Goal: Task Accomplishment & Management: Use online tool/utility

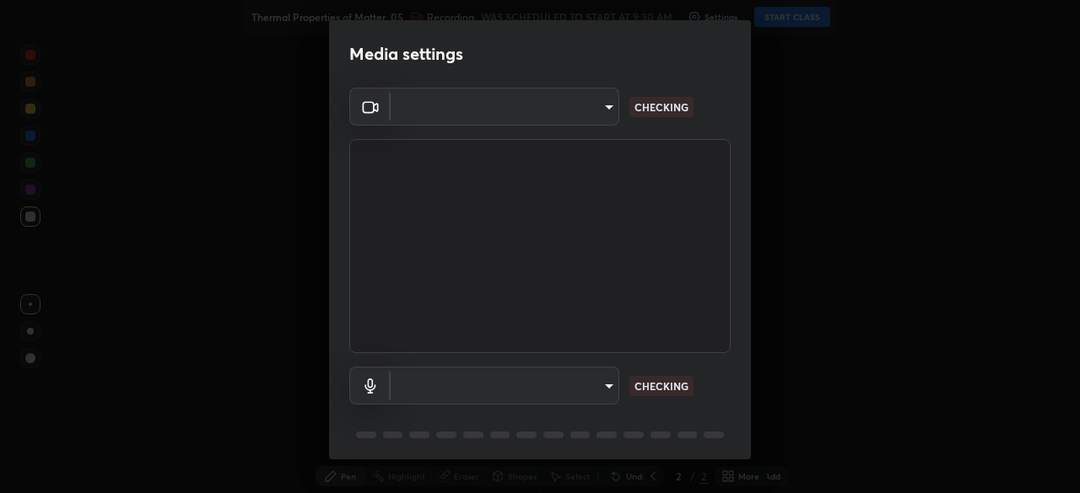
scroll to position [59, 0]
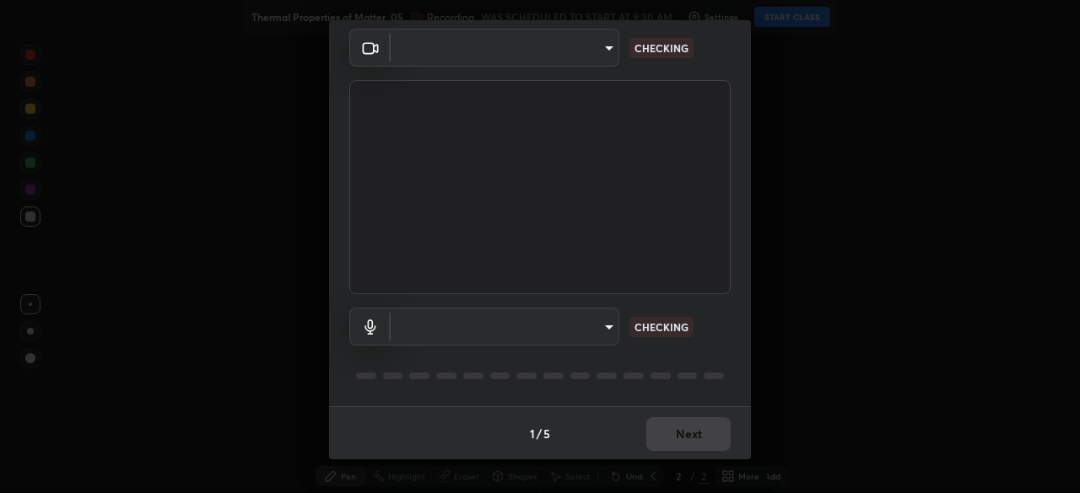
type input "7cfe94af4a2b9d0b227cff3a280efb903eecbe0022df816207a05b9fad260e24"
click at [606, 325] on body "Erase all Thermal Properties of Matter_05 Recording WAS SCHEDULED TO START AT 9…" at bounding box center [540, 246] width 1080 height 493
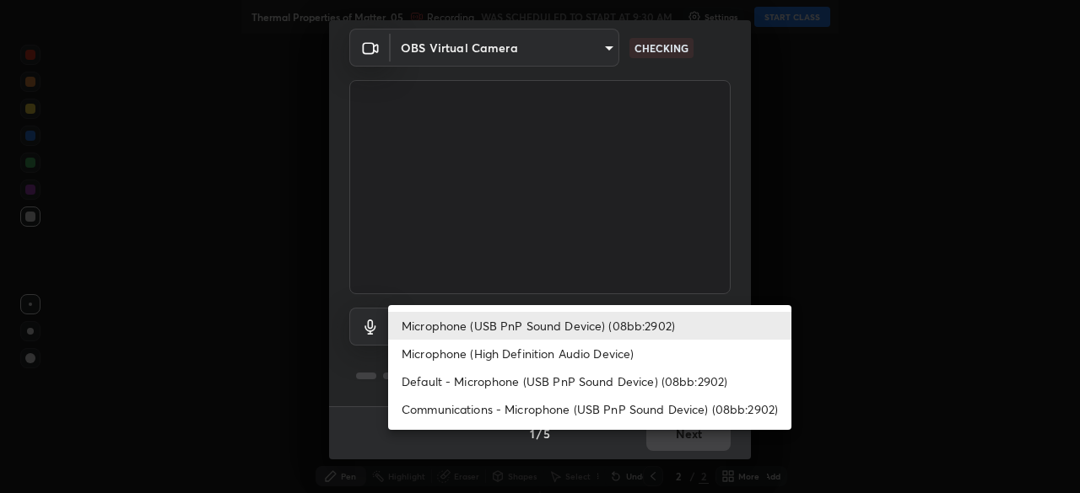
click at [491, 359] on li "Microphone (High Definition Audio Device)" at bounding box center [589, 354] width 403 height 28
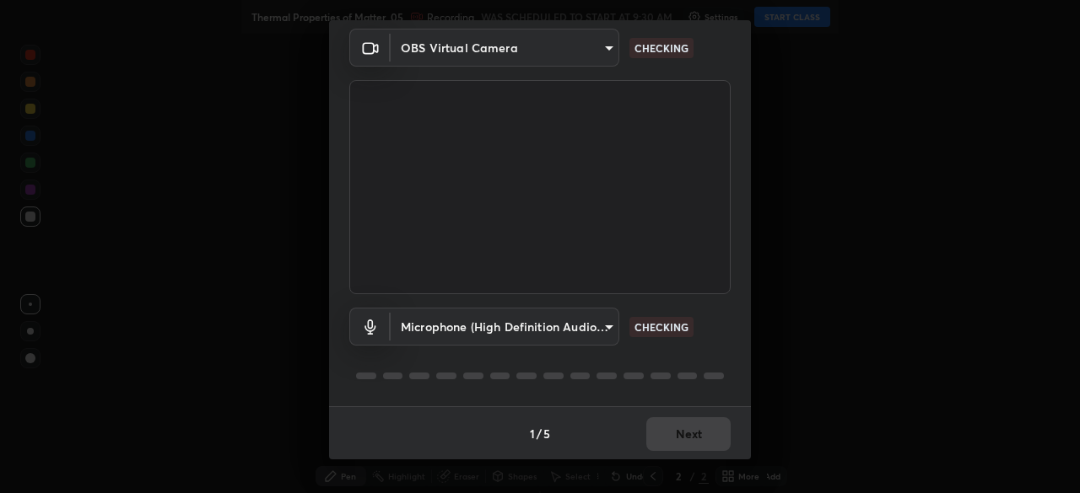
click at [506, 329] on body "Erase all Thermal Properties of Matter_05 Recording WAS SCHEDULED TO START AT 9…" at bounding box center [540, 246] width 1080 height 493
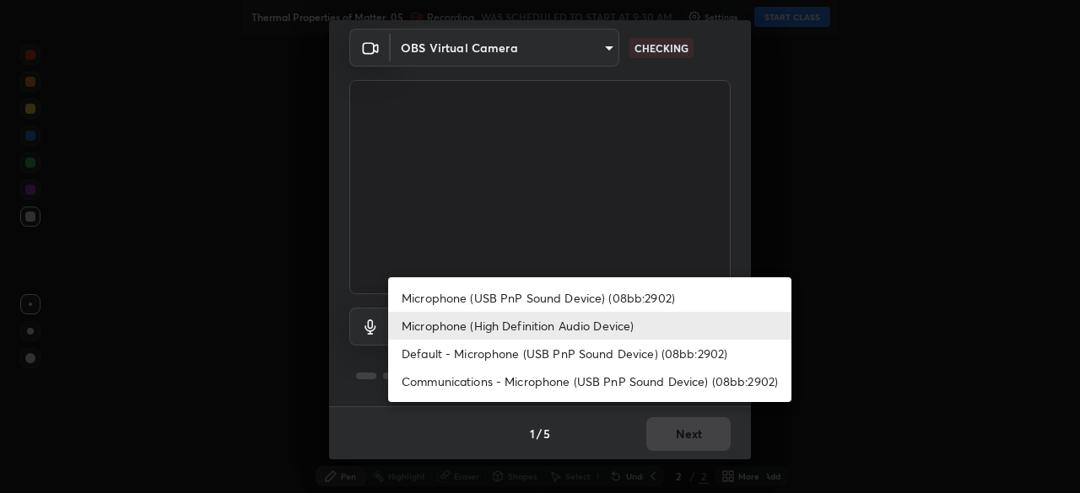
click at [459, 304] on li "Microphone (USB PnP Sound Device) (08bb:2902)" at bounding box center [589, 298] width 403 height 28
type input "65ea1d50cfe2c0030435849423ecf05871d123ae1f9d40a275a29f84c3c193ae"
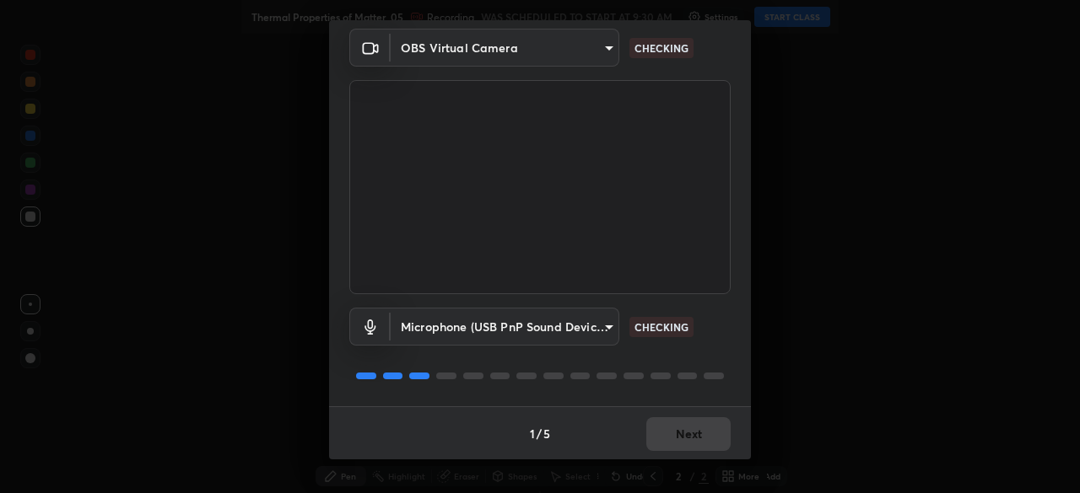
click at [522, 328] on body "Erase all Thermal Properties of Matter_05 Recording WAS SCHEDULED TO START AT 9…" at bounding box center [540, 246] width 1080 height 493
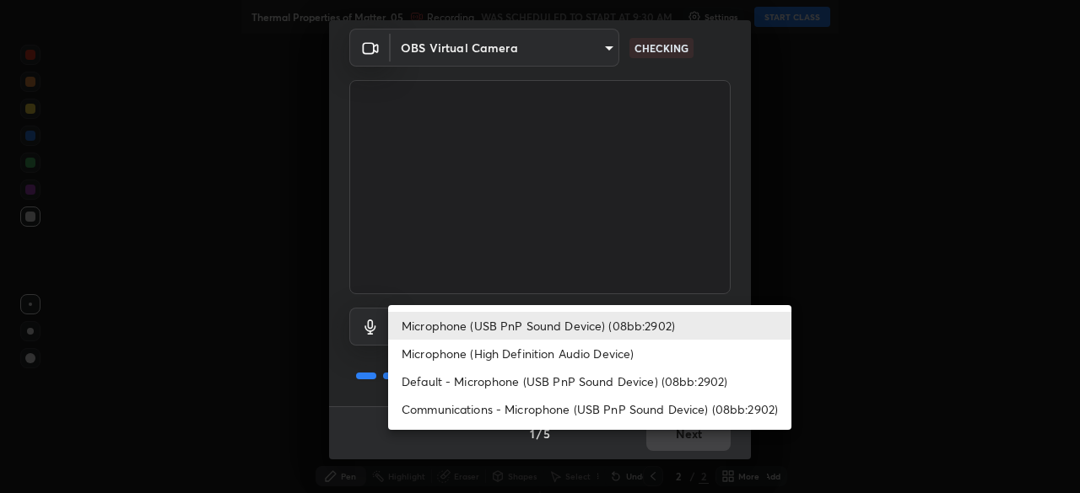
click at [479, 324] on li "Microphone (USB PnP Sound Device) (08bb:2902)" at bounding box center [589, 326] width 403 height 28
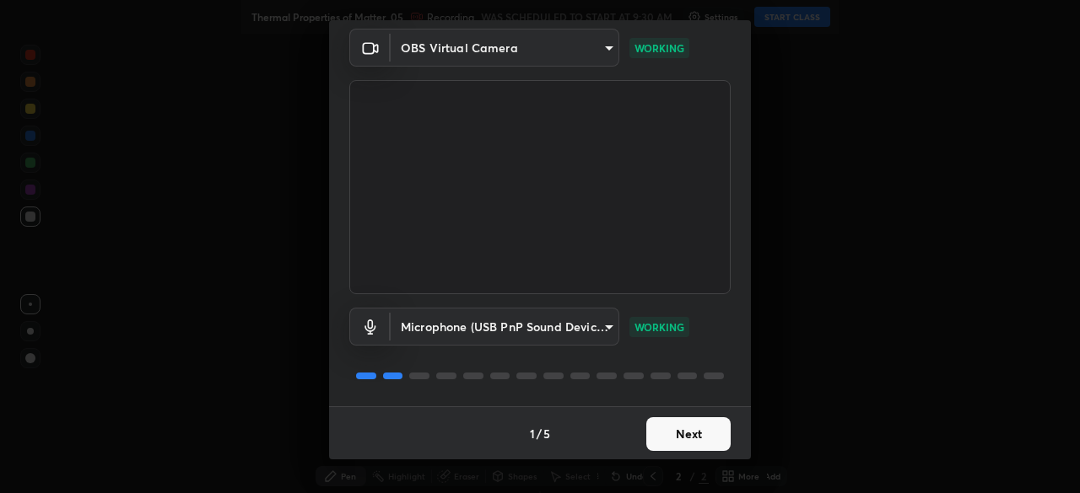
click at [668, 434] on button "Next" at bounding box center [688, 435] width 84 height 34
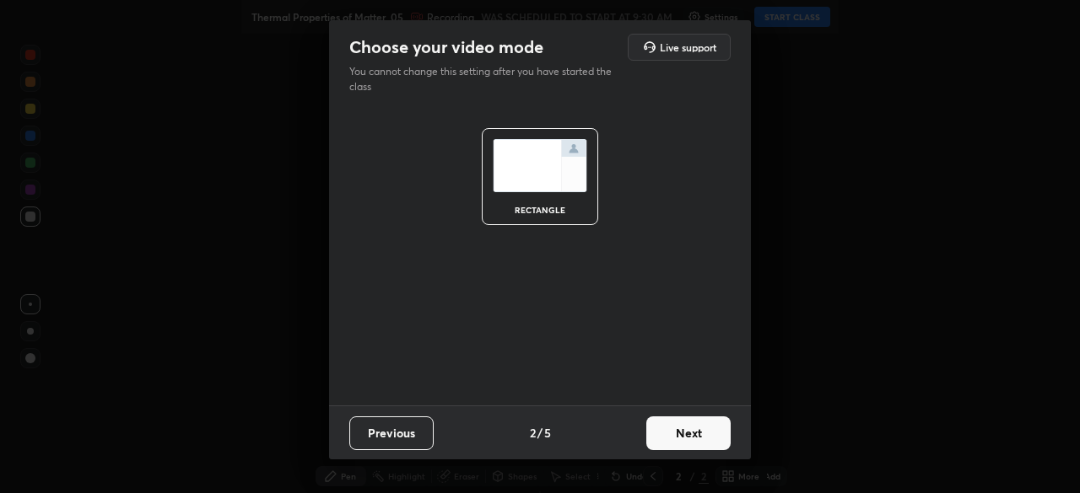
click at [671, 427] on button "Next" at bounding box center [688, 434] width 84 height 34
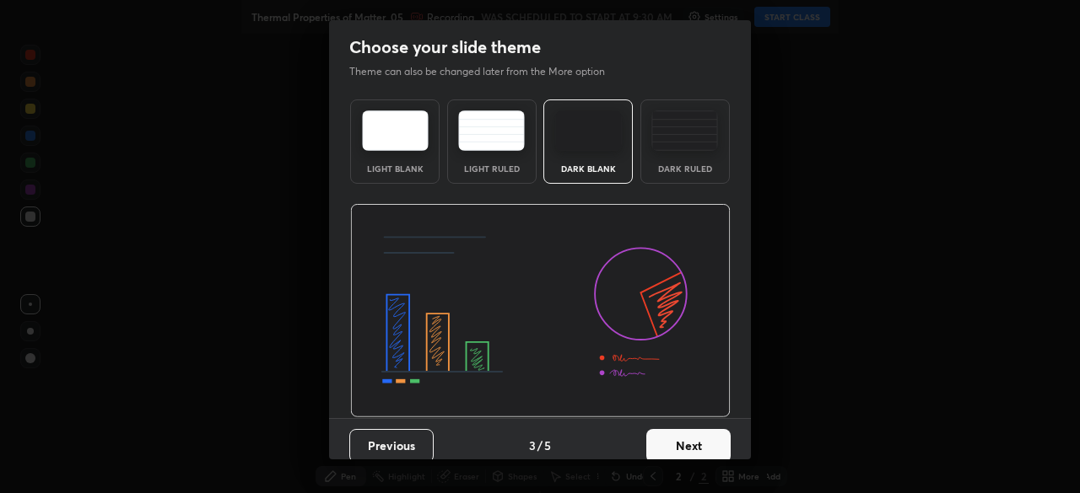
click at [679, 435] on button "Next" at bounding box center [688, 446] width 84 height 34
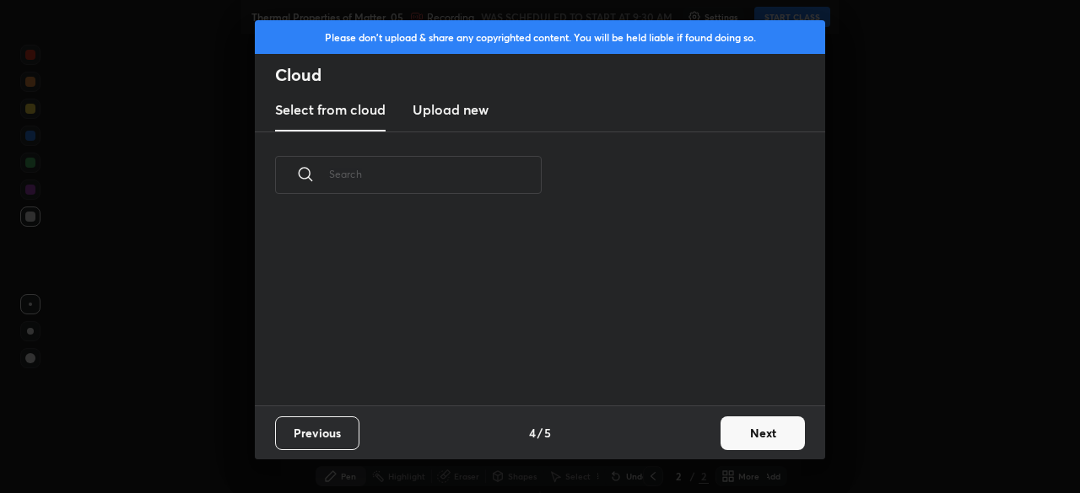
click at [742, 440] on button "Next" at bounding box center [762, 434] width 84 height 34
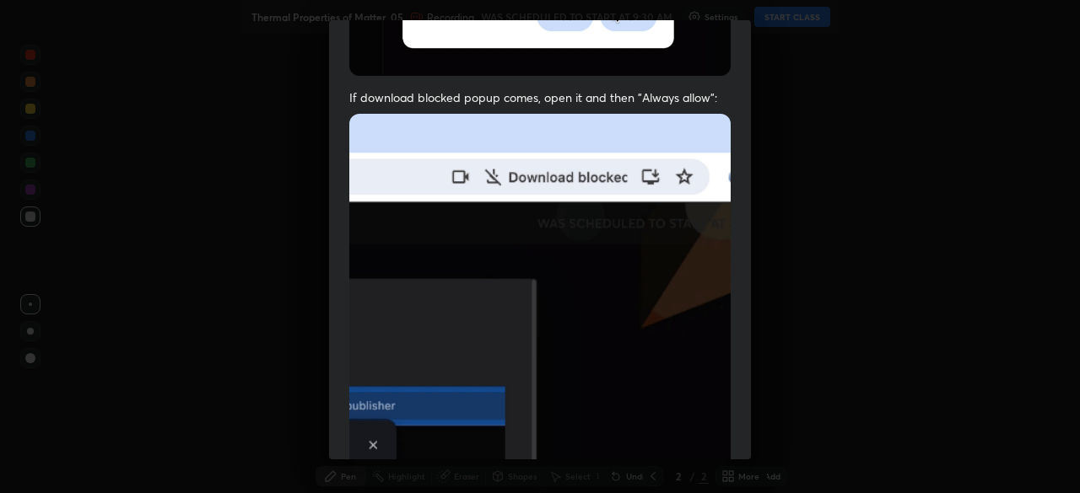
scroll to position [403, 0]
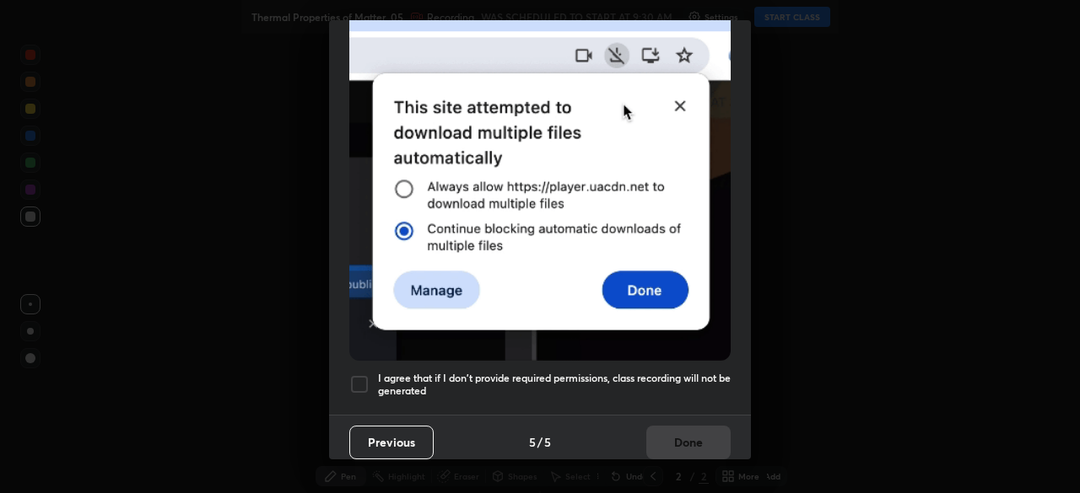
click at [356, 375] on div at bounding box center [359, 385] width 20 height 20
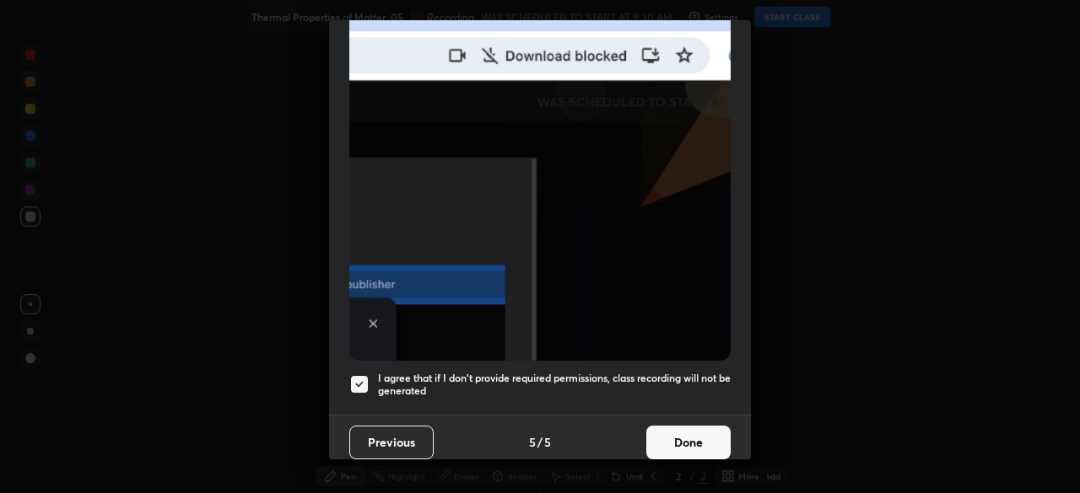
click at [683, 433] on button "Done" at bounding box center [688, 443] width 84 height 34
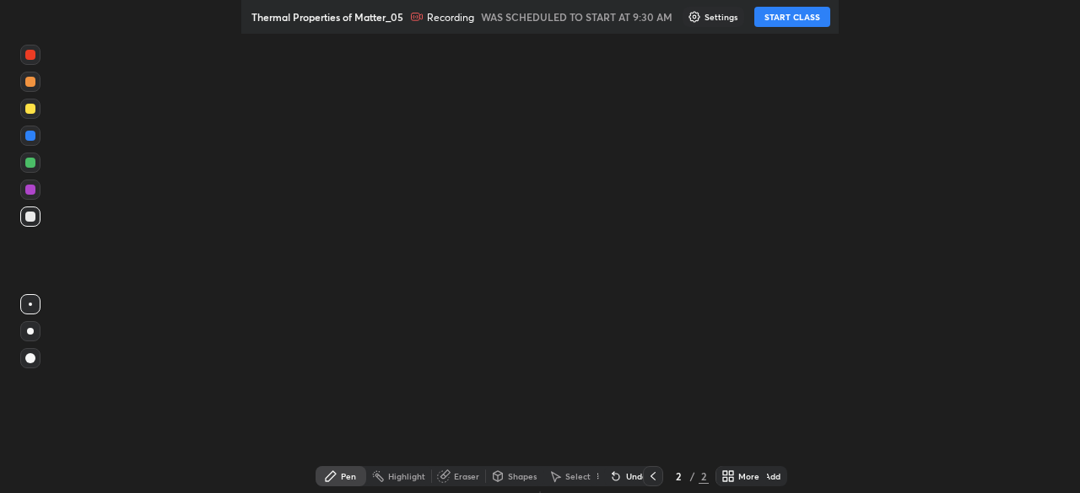
click at [778, 20] on button "START CLASS" at bounding box center [792, 17] width 76 height 20
click at [759, 481] on div "More" at bounding box center [741, 476] width 51 height 20
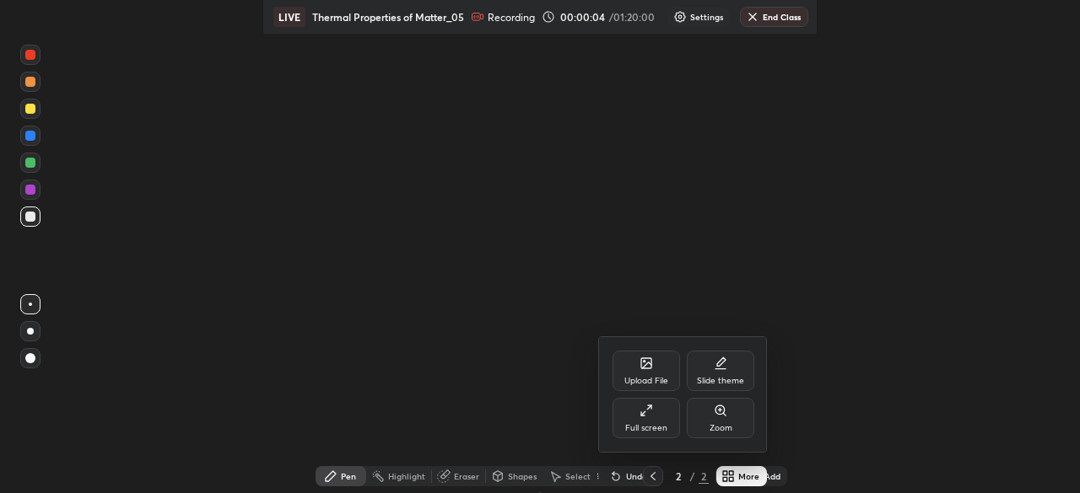
click at [656, 411] on div "Full screen" at bounding box center [645, 418] width 67 height 40
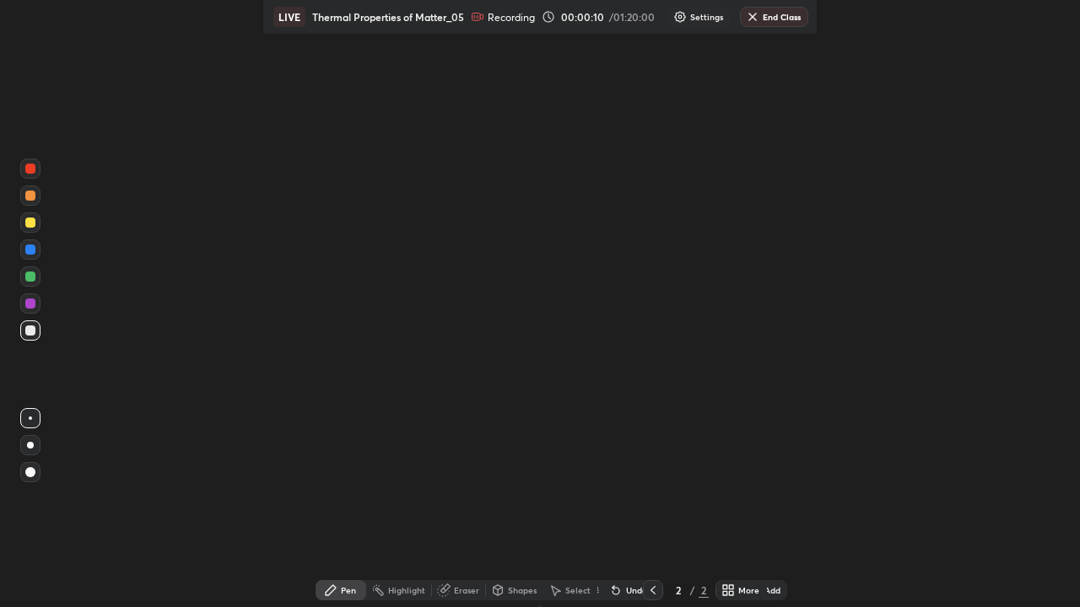
click at [32, 216] on div at bounding box center [30, 223] width 20 height 20
click at [30, 448] on div at bounding box center [30, 445] width 7 height 7
click at [24, 228] on div at bounding box center [30, 223] width 20 height 20
click at [34, 332] on div at bounding box center [30, 331] width 10 height 10
click at [30, 224] on div at bounding box center [30, 223] width 10 height 10
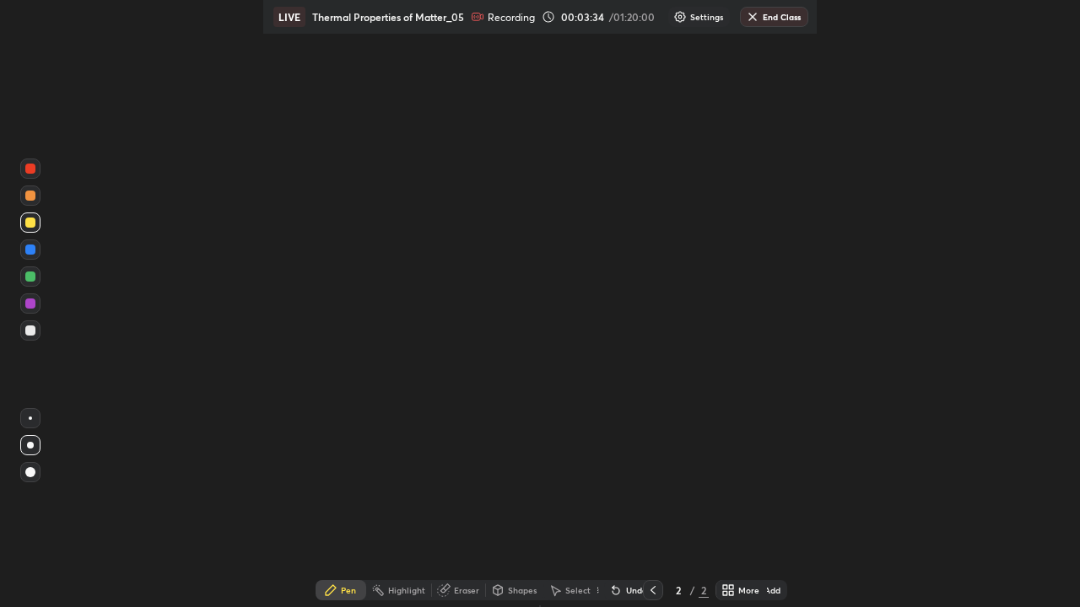
click at [650, 493] on icon at bounding box center [652, 590] width 13 height 13
click at [646, 493] on icon at bounding box center [652, 590] width 13 height 13
click at [30, 250] on div at bounding box center [30, 250] width 10 height 10
click at [30, 223] on div at bounding box center [30, 223] width 10 height 10
click at [391, 493] on div "Highlight" at bounding box center [406, 590] width 37 height 8
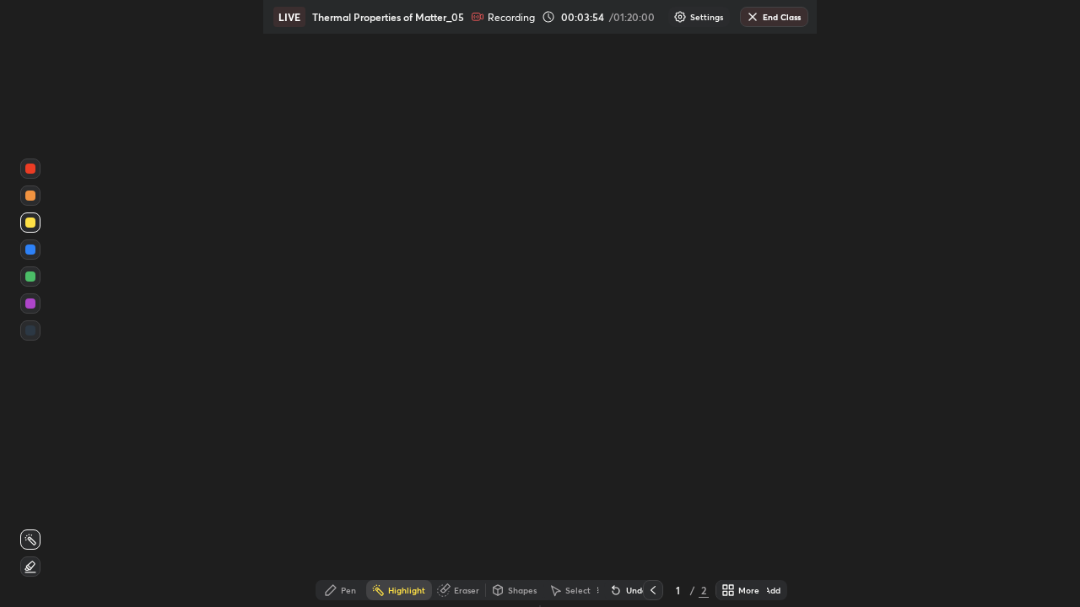
click at [346, 493] on div "Pen" at bounding box center [348, 590] width 15 height 8
click at [175, 274] on div "Setting up your live class" at bounding box center [540, 303] width 1080 height 607
click at [202, 229] on div "Setting up your live class" at bounding box center [540, 303] width 1080 height 607
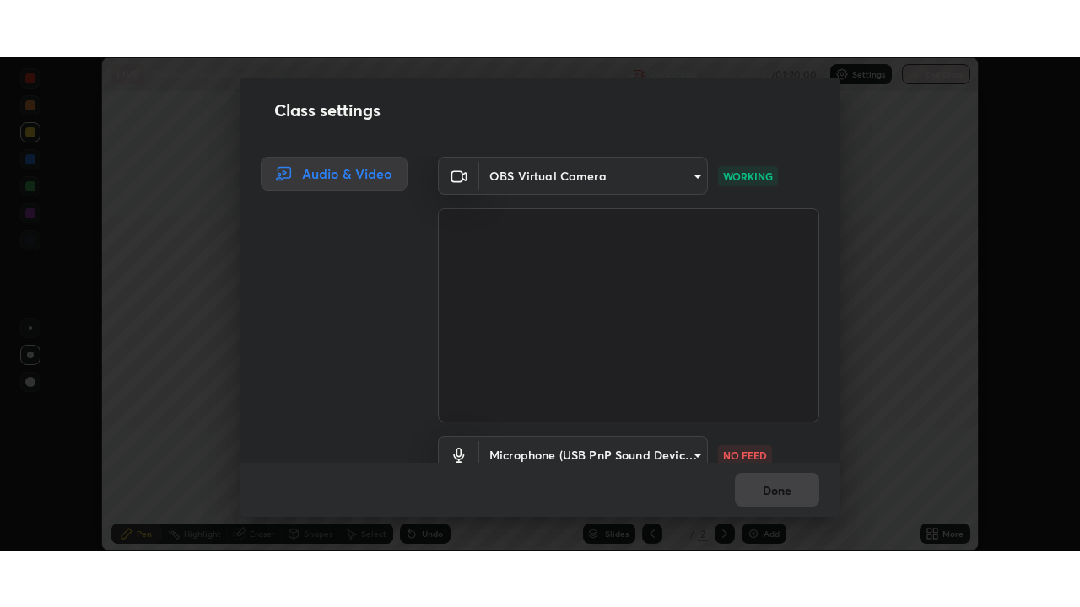
scroll to position [76, 0]
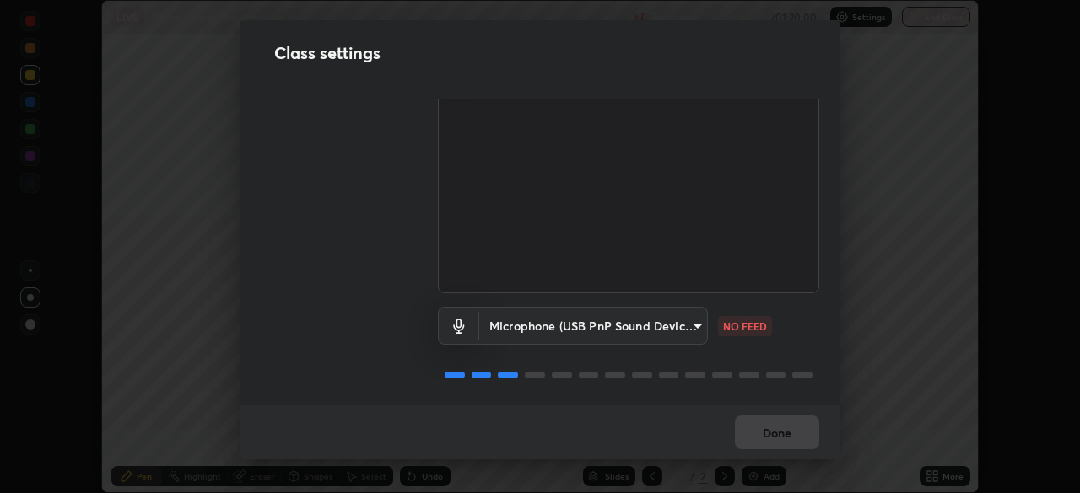
click at [488, 329] on body "Erase all LIVE Thermal Properties of Matter_05 Recording 00:04:59 / 01:20:00 Se…" at bounding box center [540, 246] width 1080 height 493
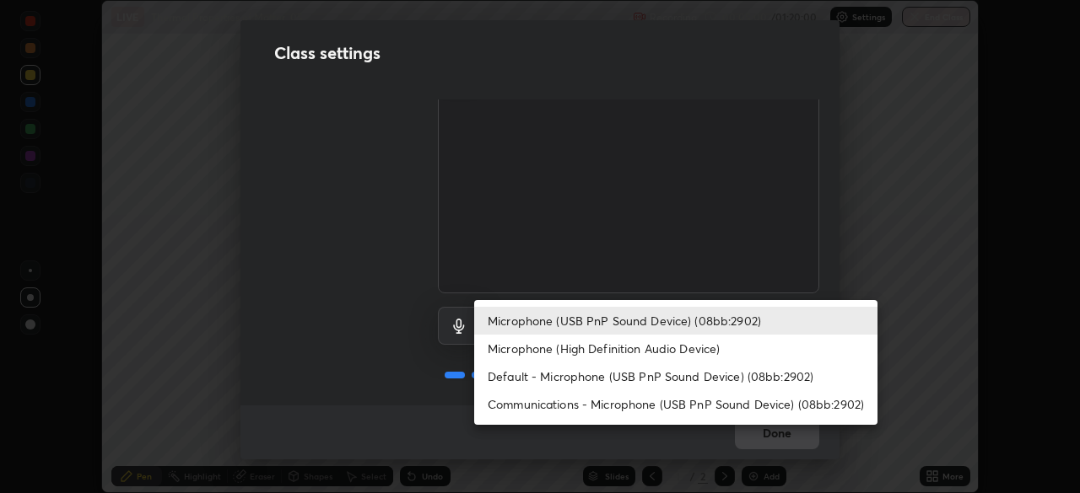
click at [504, 352] on li "Microphone (High Definition Audio Device)" at bounding box center [675, 349] width 403 height 28
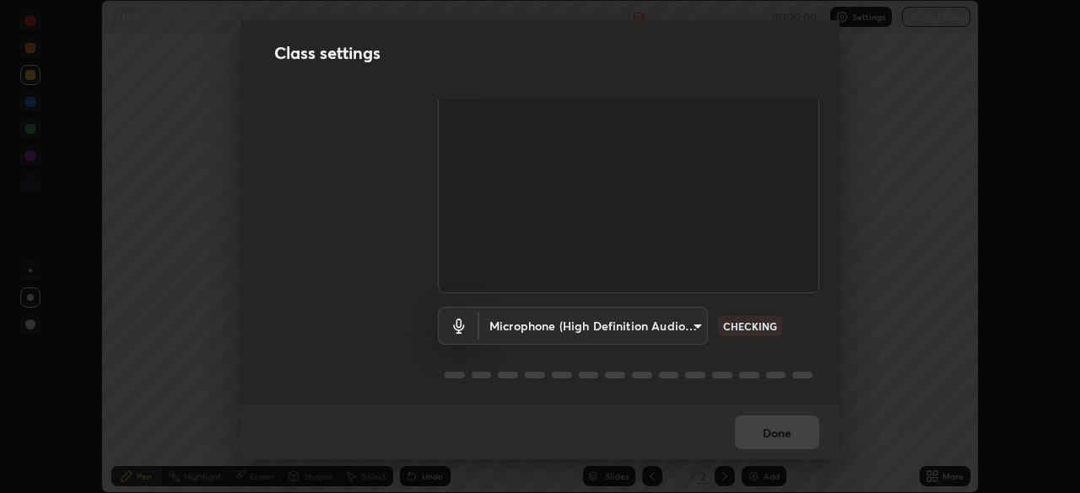
click at [501, 322] on body "Erase all LIVE Thermal Properties of Matter_05 Recording 00:05:01 / 01:20:00 Se…" at bounding box center [540, 246] width 1080 height 493
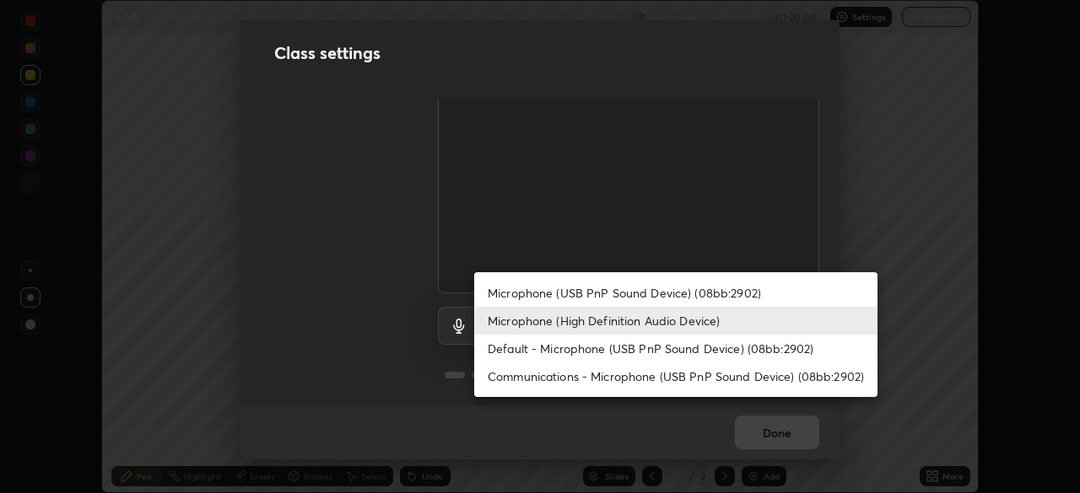
click at [507, 297] on li "Microphone (USB PnP Sound Device) (08bb:2902)" at bounding box center [675, 293] width 403 height 28
type input "65ea1d50cfe2c0030435849423ecf05871d123ae1f9d40a275a29f84c3c193ae"
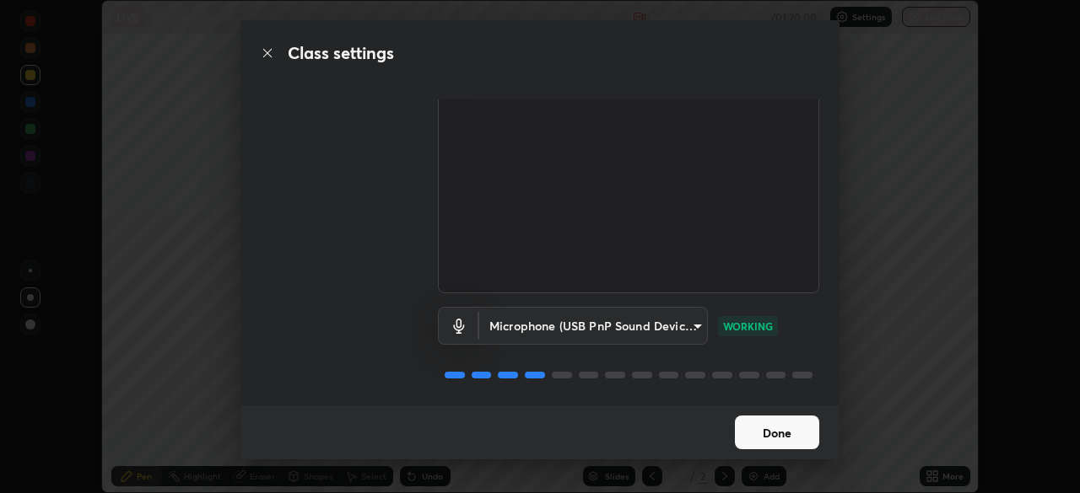
click at [747, 432] on button "Done" at bounding box center [777, 433] width 84 height 34
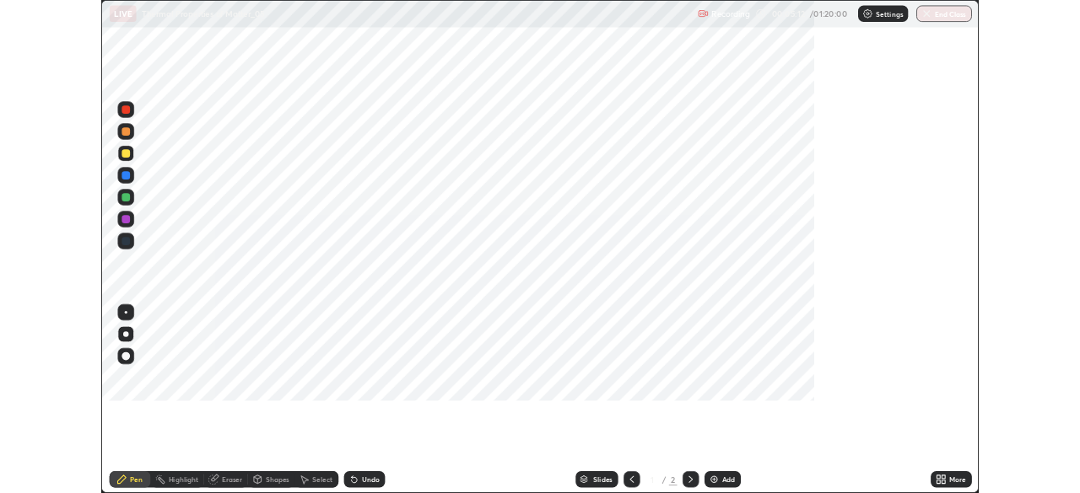
scroll to position [607, 1080]
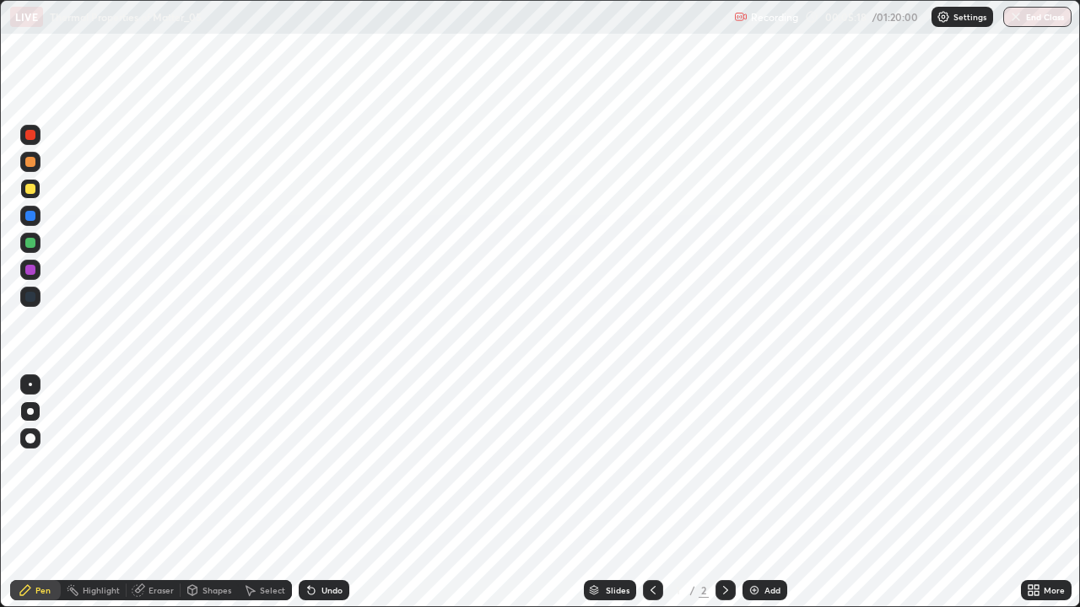
click at [37, 191] on div at bounding box center [30, 189] width 20 height 20
click at [27, 191] on div at bounding box center [30, 189] width 10 height 10
click at [1037, 493] on icon at bounding box center [1036, 587] width 4 height 4
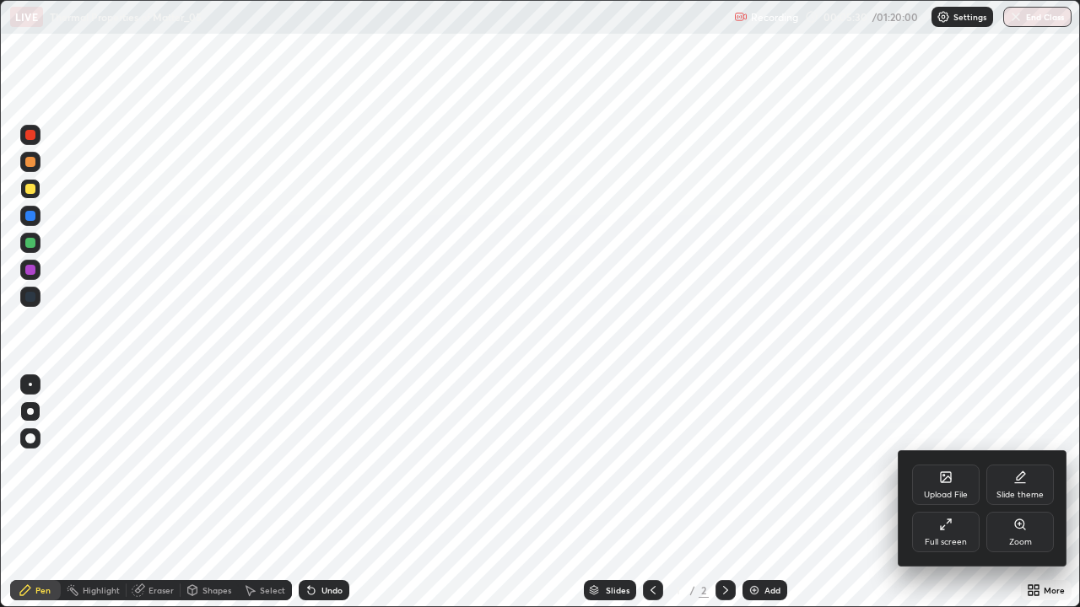
click at [1016, 476] on icon at bounding box center [1019, 477] width 13 height 13
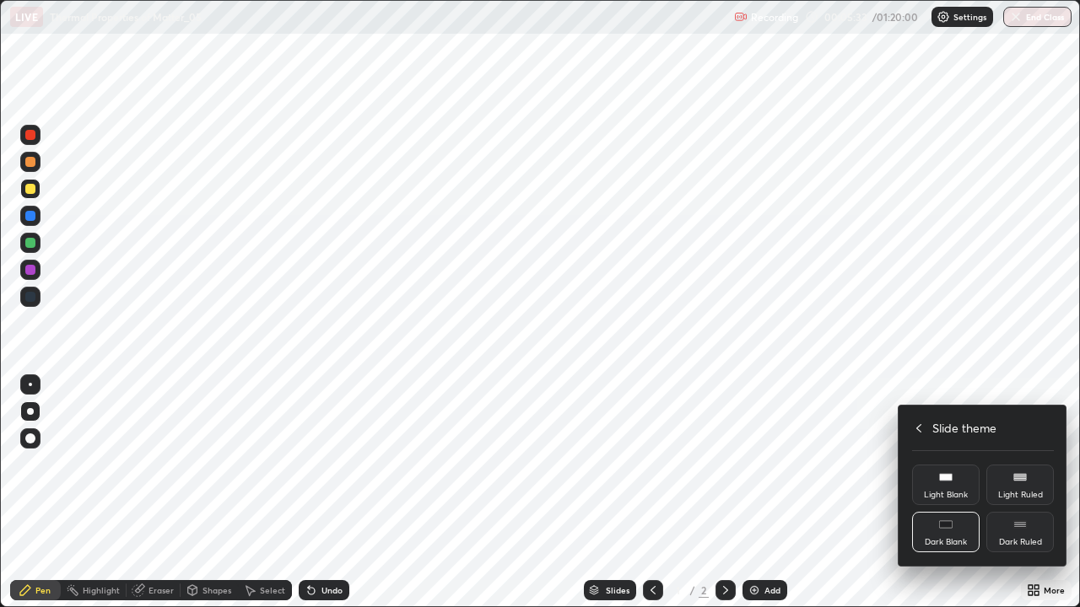
click at [944, 493] on rect at bounding box center [945, 524] width 13 height 7
click at [942, 493] on div "Dark Blank" at bounding box center [946, 542] width 42 height 8
click at [946, 493] on div "Dark Blank" at bounding box center [945, 532] width 67 height 40
click at [948, 491] on div "Light Blank" at bounding box center [946, 495] width 44 height 8
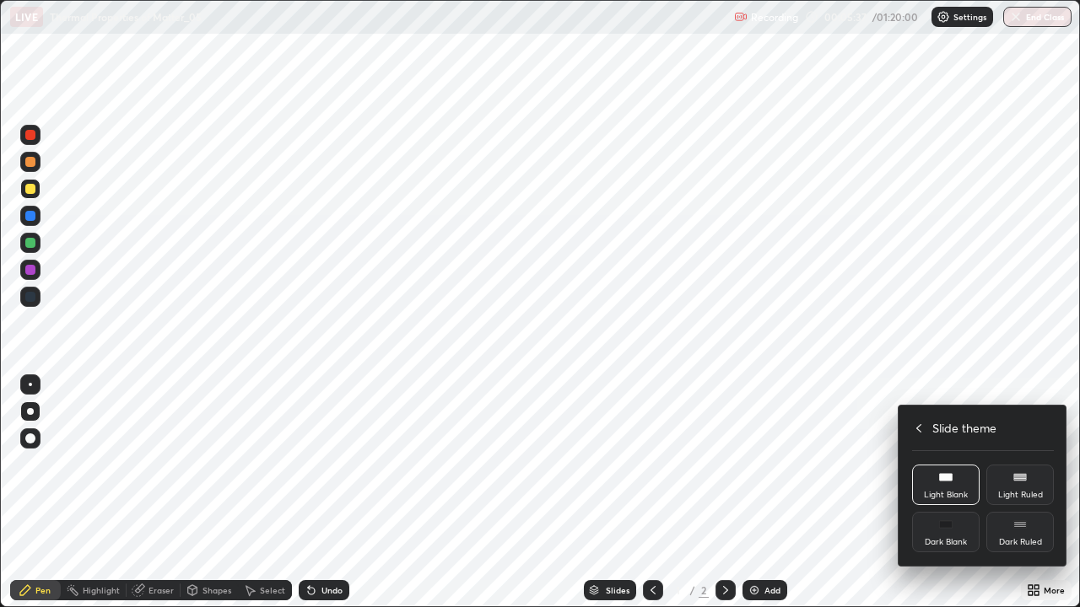
click at [941, 488] on div "Light Blank" at bounding box center [945, 485] width 67 height 40
click at [941, 493] on div "Dark Blank" at bounding box center [946, 542] width 42 height 8
click at [1018, 493] on div "Dark Ruled" at bounding box center [1019, 532] width 67 height 40
click at [1026, 488] on div "Light Ruled" at bounding box center [1019, 485] width 67 height 40
click at [758, 493] on div at bounding box center [540, 303] width 1080 height 607
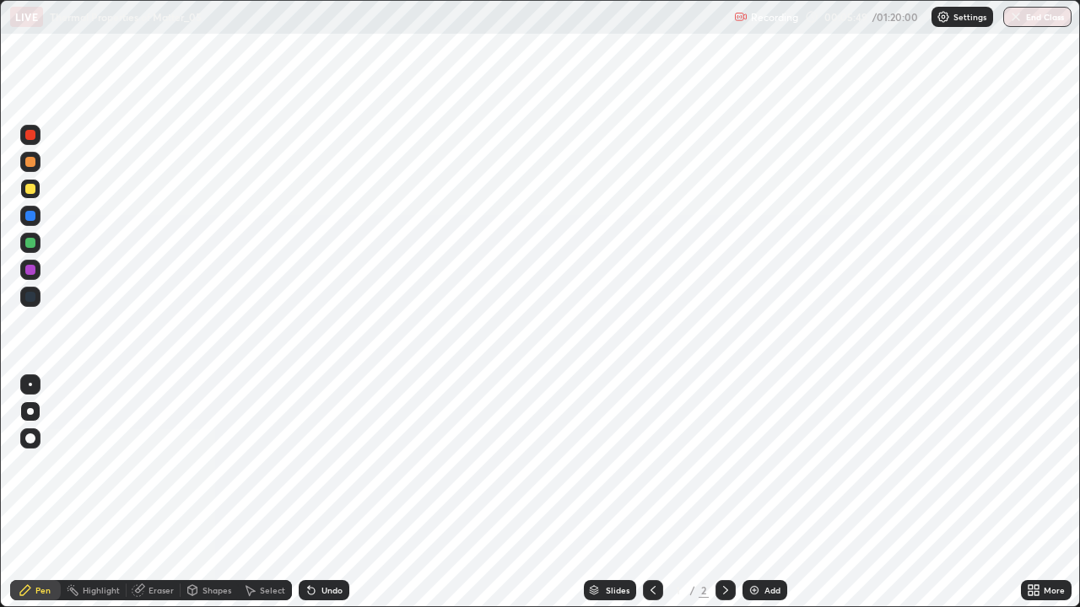
click at [764, 493] on div "Add" at bounding box center [772, 590] width 16 height 8
click at [732, 493] on div at bounding box center [725, 590] width 20 height 20
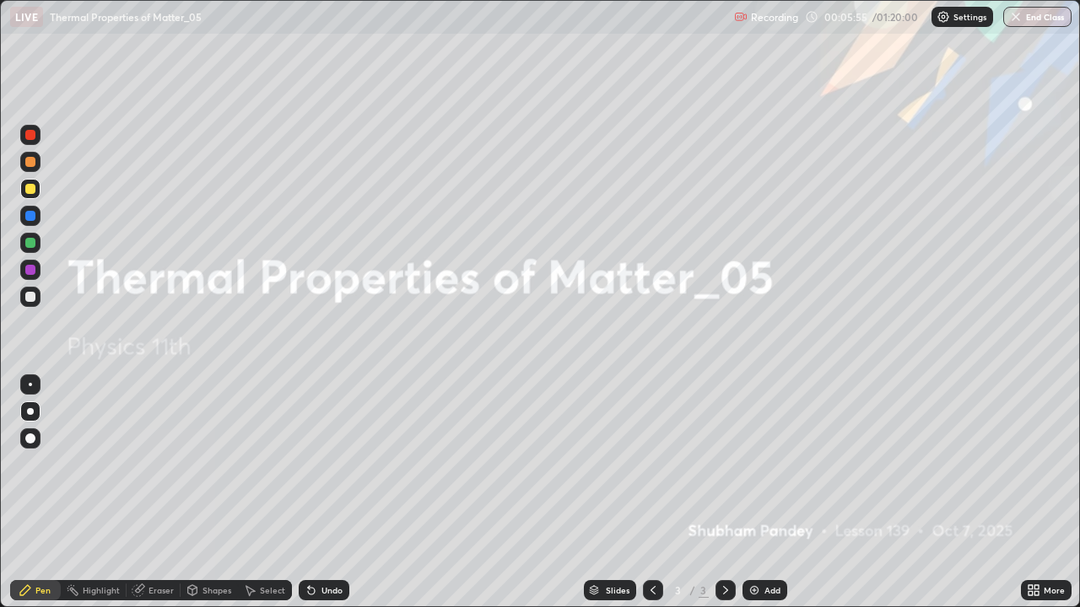
click at [725, 493] on icon at bounding box center [725, 590] width 13 height 13
click at [764, 493] on div "Add" at bounding box center [772, 590] width 16 height 8
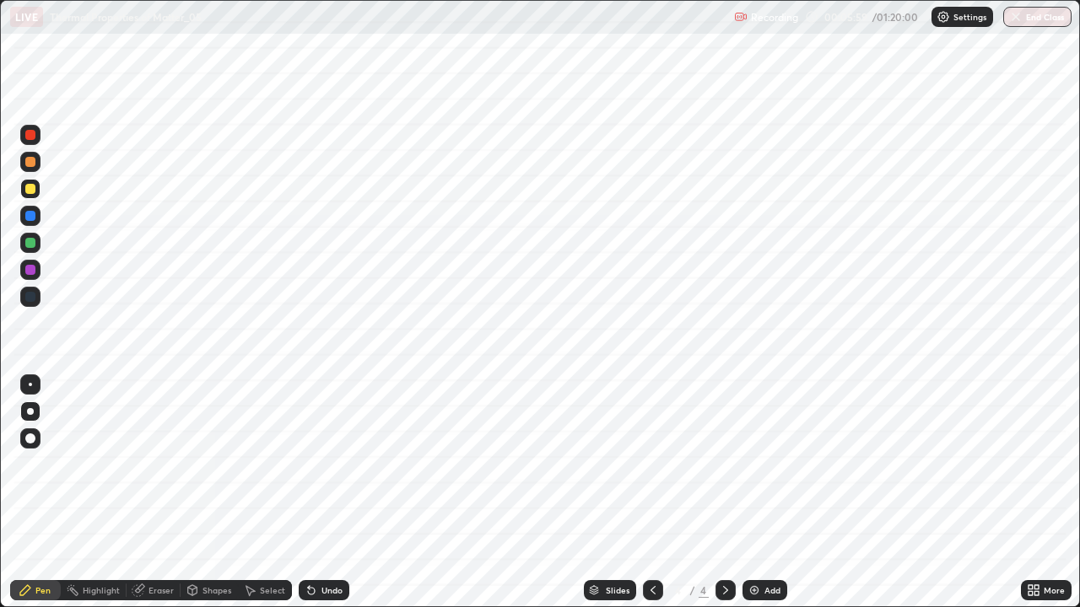
click at [1031, 493] on icon at bounding box center [1030, 587] width 4 height 4
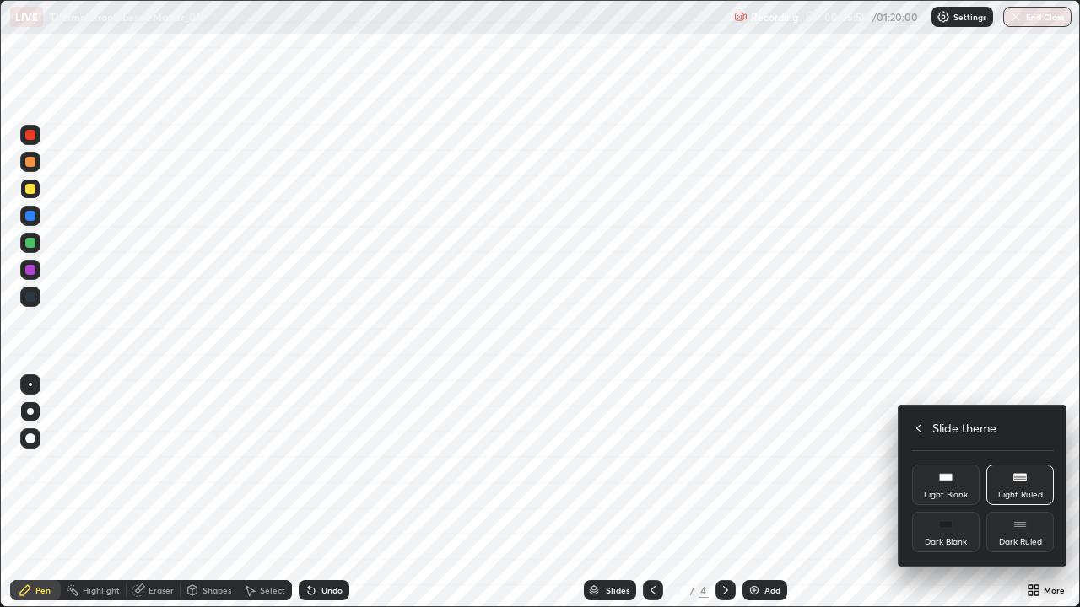
click at [952, 493] on div "Dark Blank" at bounding box center [945, 532] width 67 height 40
click at [764, 493] on div at bounding box center [540, 303] width 1080 height 607
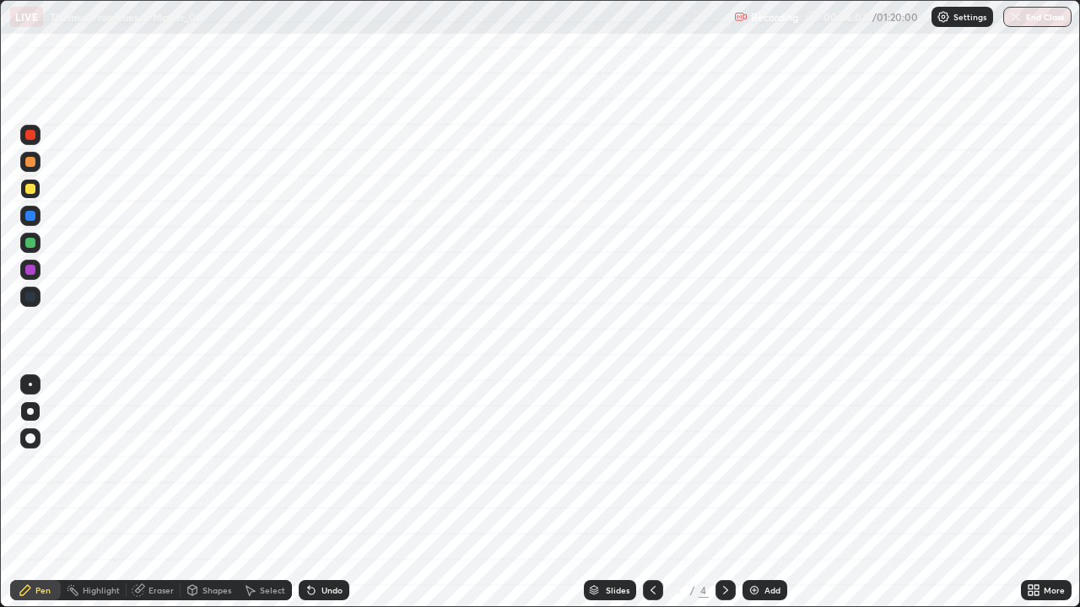
click at [764, 493] on div "Add" at bounding box center [772, 590] width 16 height 8
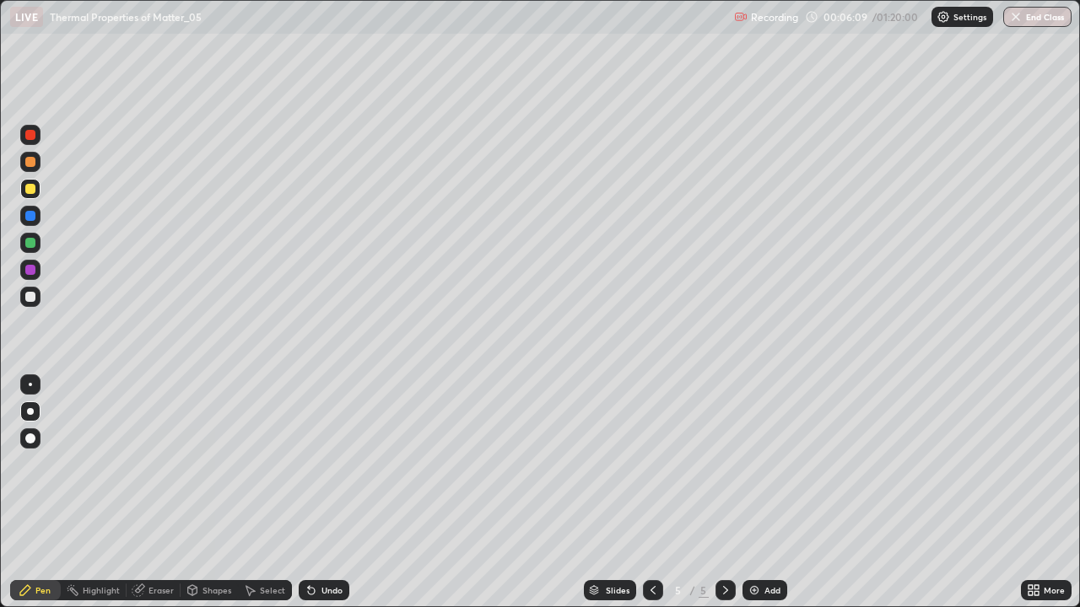
click at [326, 493] on div "Undo" at bounding box center [331, 590] width 21 height 8
click at [649, 493] on icon at bounding box center [652, 590] width 13 height 13
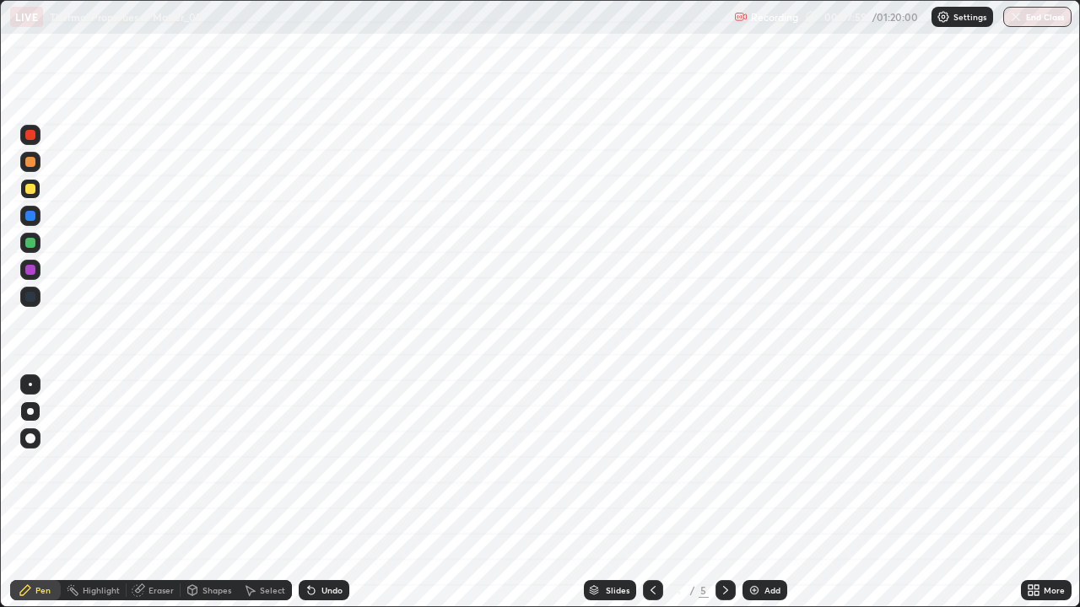
click at [643, 493] on div at bounding box center [653, 590] width 20 height 20
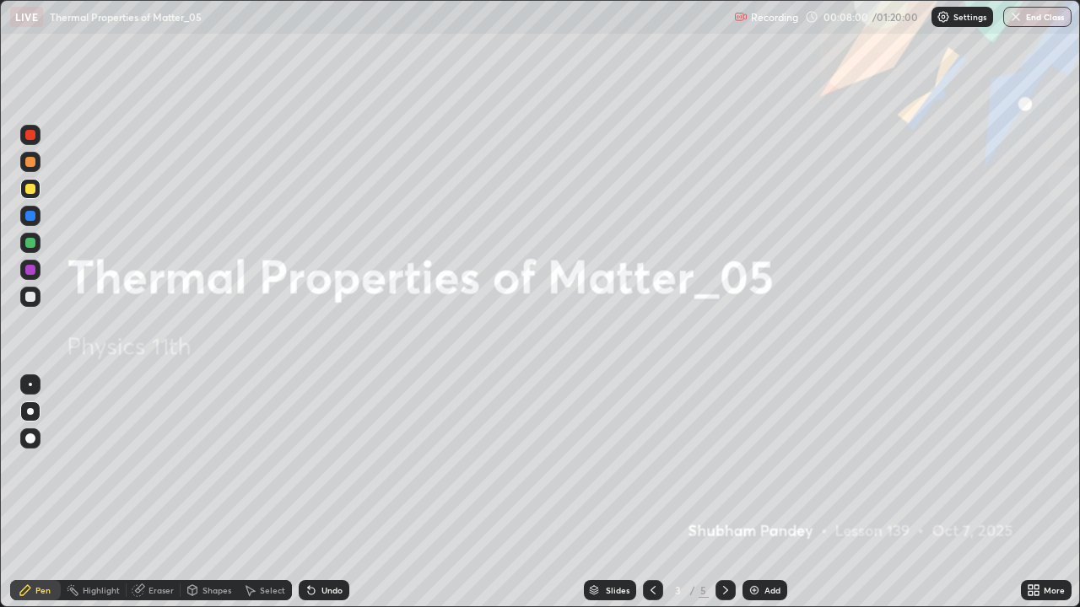
click at [643, 493] on div at bounding box center [653, 590] width 20 height 20
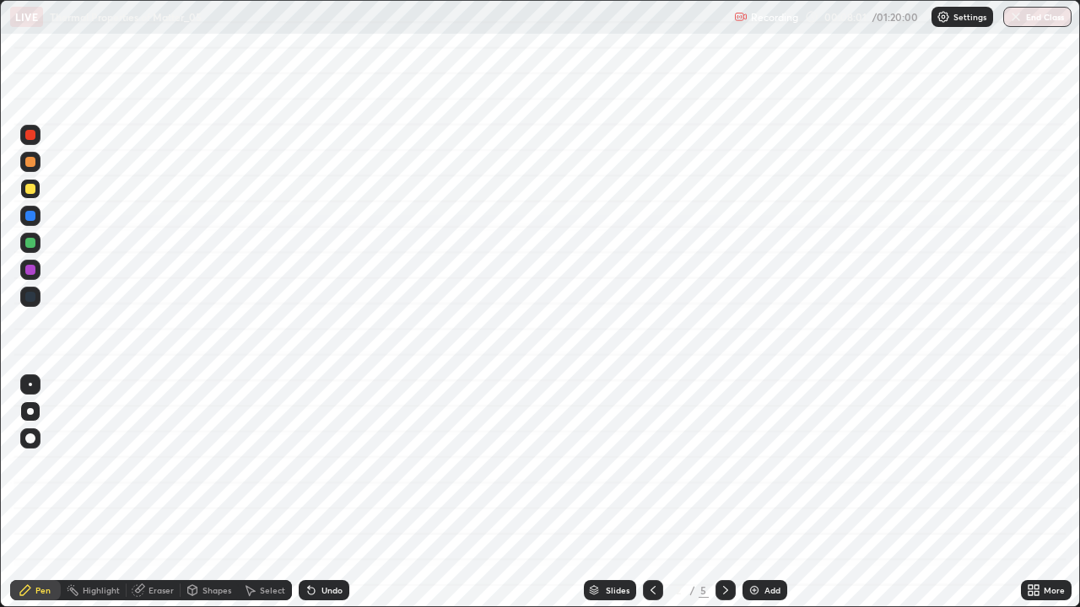
click at [646, 493] on icon at bounding box center [652, 590] width 13 height 13
click at [724, 493] on icon at bounding box center [725, 590] width 13 height 13
click at [731, 493] on div at bounding box center [725, 590] width 20 height 20
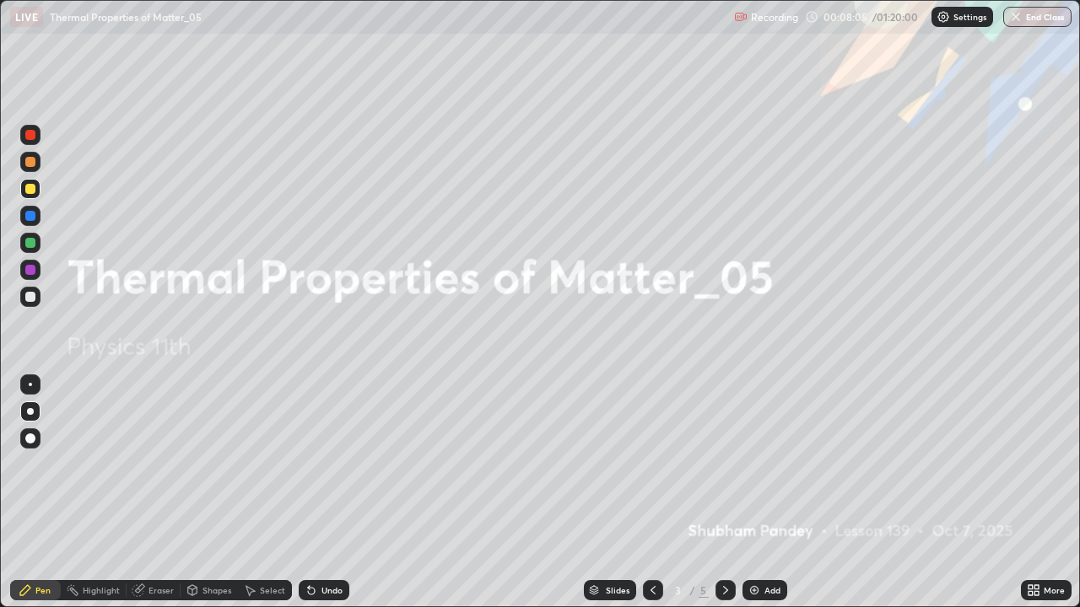
click at [725, 493] on icon at bounding box center [725, 590] width 5 height 8
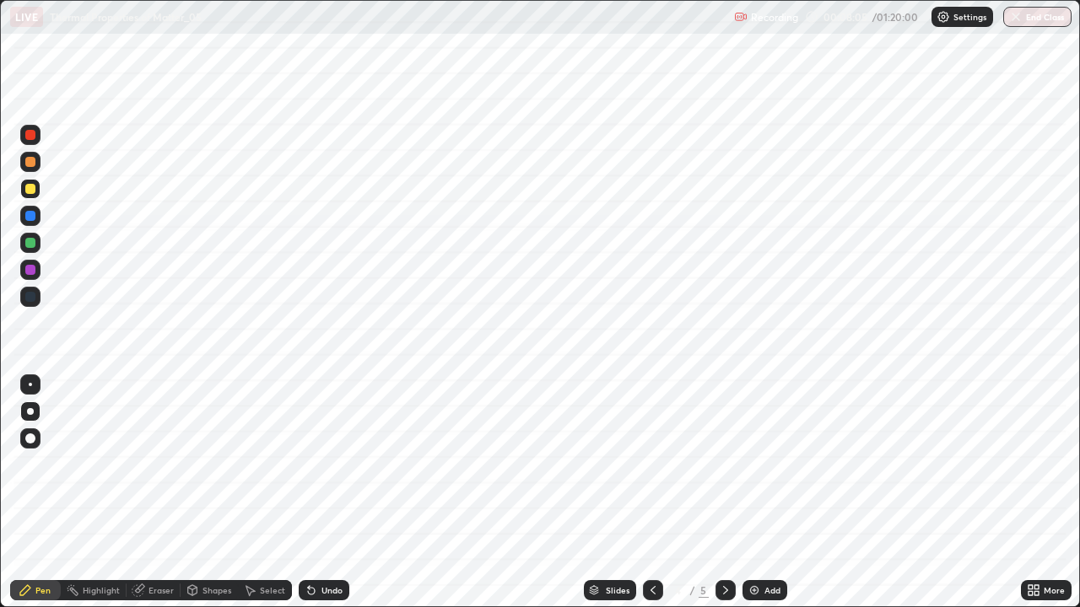
click at [725, 493] on icon at bounding box center [725, 590] width 5 height 8
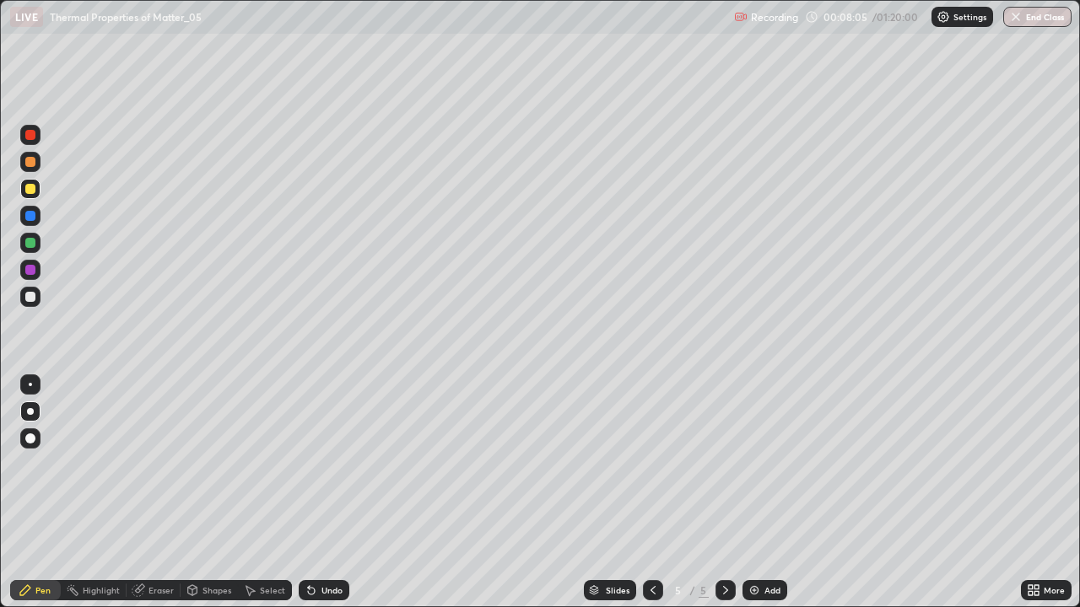
click at [723, 493] on icon at bounding box center [725, 590] width 13 height 13
click at [652, 493] on icon at bounding box center [652, 590] width 13 height 13
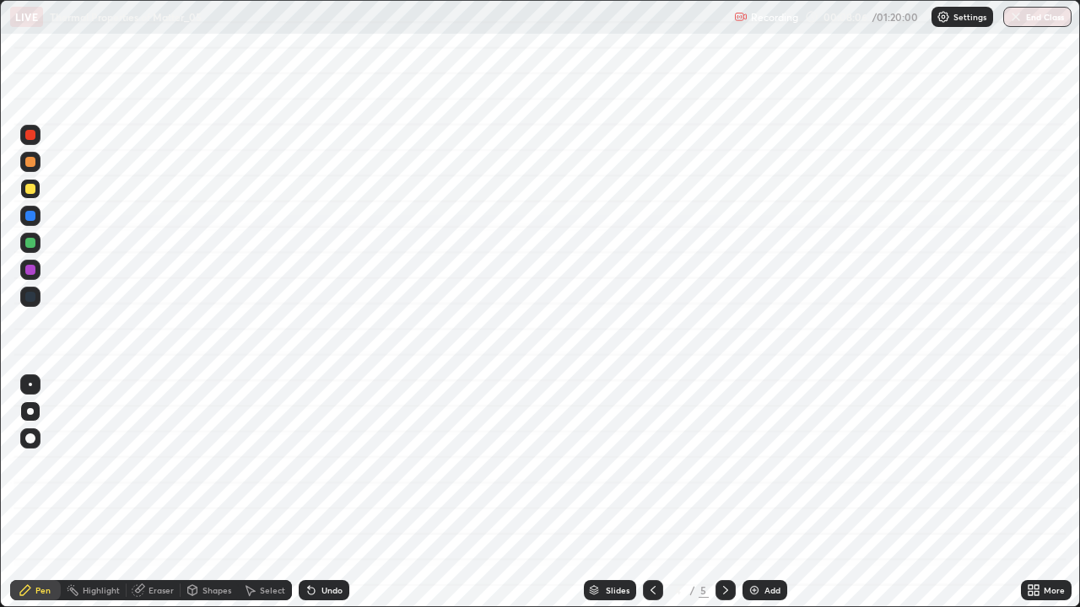
click at [652, 493] on icon at bounding box center [652, 590] width 13 height 13
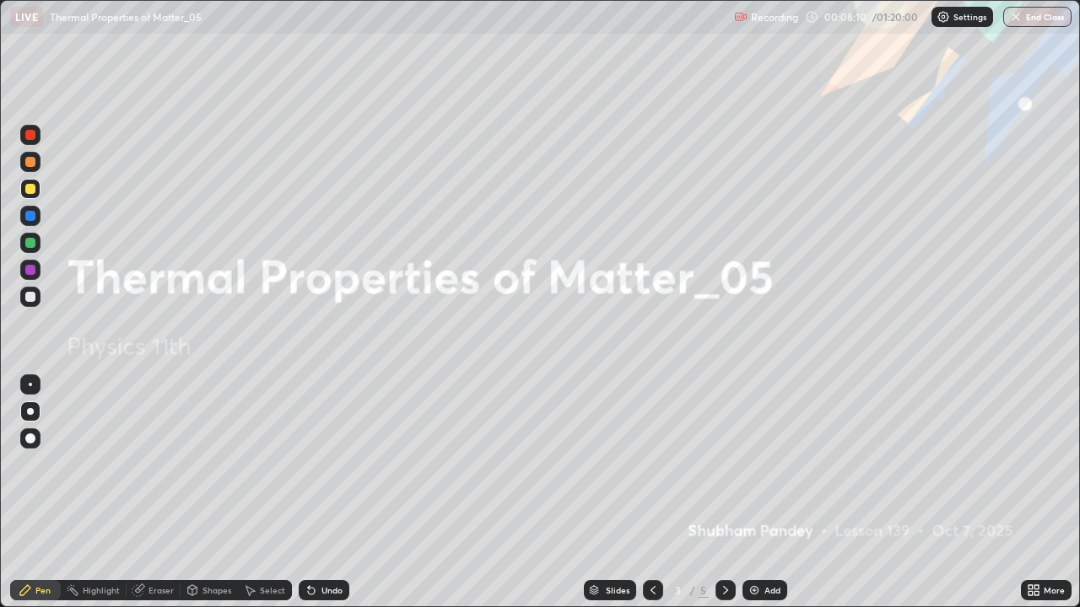
click at [723, 493] on icon at bounding box center [725, 590] width 13 height 13
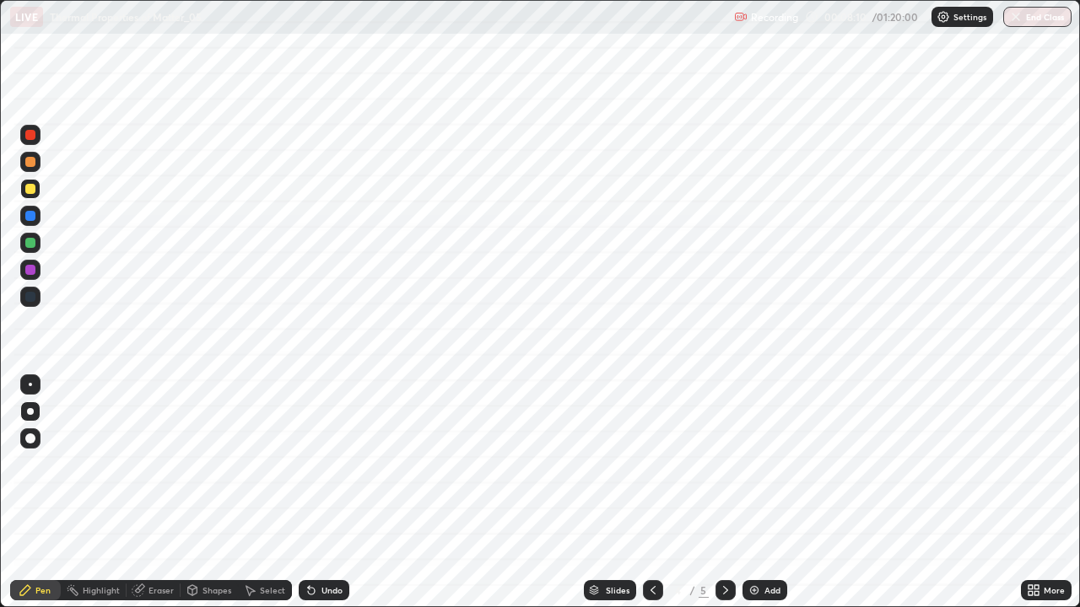
click at [724, 493] on icon at bounding box center [725, 590] width 13 height 13
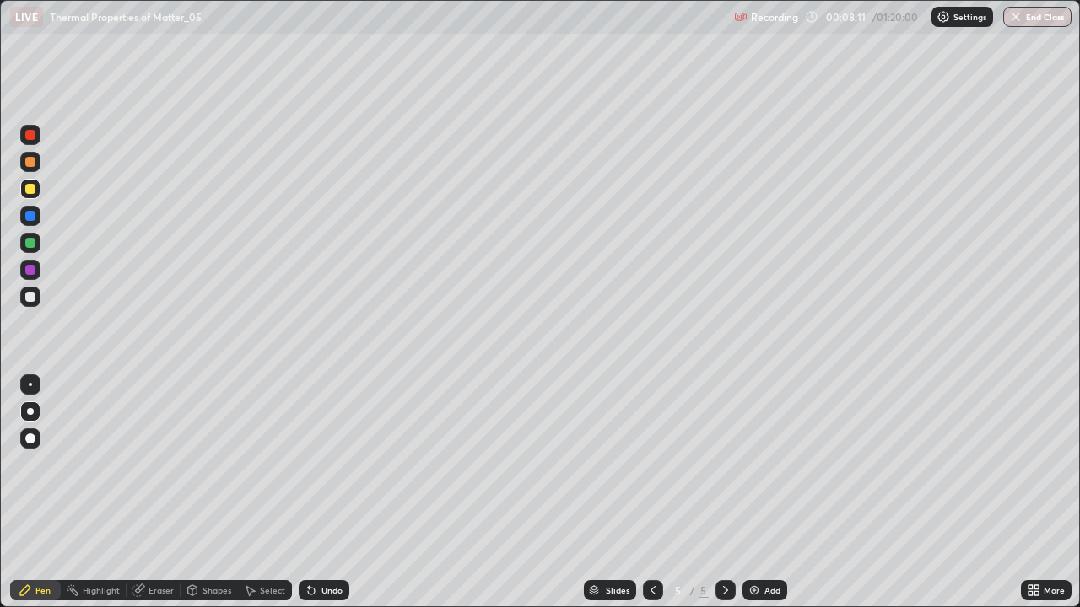
click at [725, 493] on icon at bounding box center [725, 590] width 13 height 13
click at [759, 493] on div "Add" at bounding box center [764, 590] width 45 height 20
click at [326, 493] on div "Undo" at bounding box center [331, 590] width 21 height 8
click at [330, 493] on div "Undo" at bounding box center [331, 590] width 21 height 8
click at [322, 493] on div "Undo" at bounding box center [331, 590] width 21 height 8
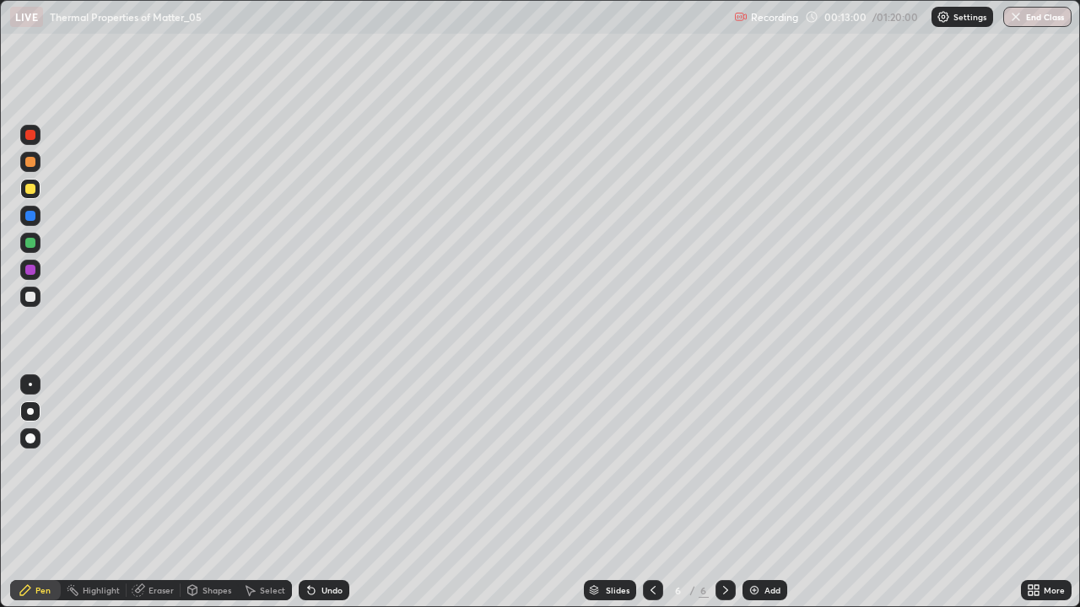
click at [27, 297] on div at bounding box center [30, 297] width 10 height 10
click at [650, 493] on icon at bounding box center [652, 590] width 13 height 13
click at [761, 493] on div "Add" at bounding box center [764, 590] width 45 height 20
click at [31, 193] on div at bounding box center [30, 189] width 10 height 10
click at [724, 493] on icon at bounding box center [725, 590] width 13 height 13
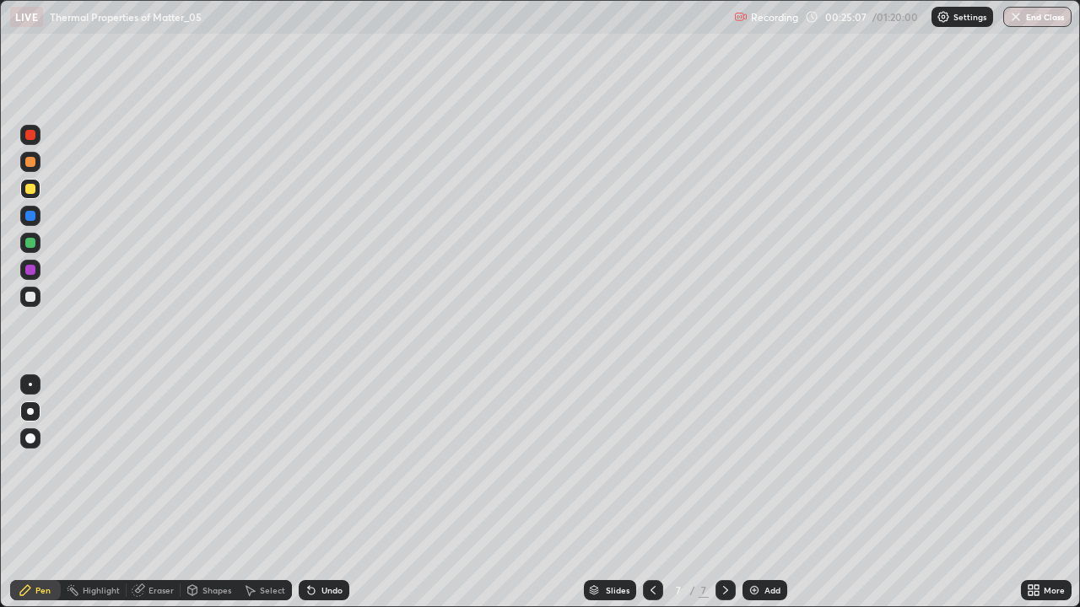
click at [766, 493] on div "Add" at bounding box center [764, 590] width 45 height 20
click at [28, 186] on div at bounding box center [30, 189] width 10 height 10
click at [31, 297] on div at bounding box center [30, 297] width 10 height 10
click at [197, 493] on div "Shapes" at bounding box center [209, 590] width 57 height 20
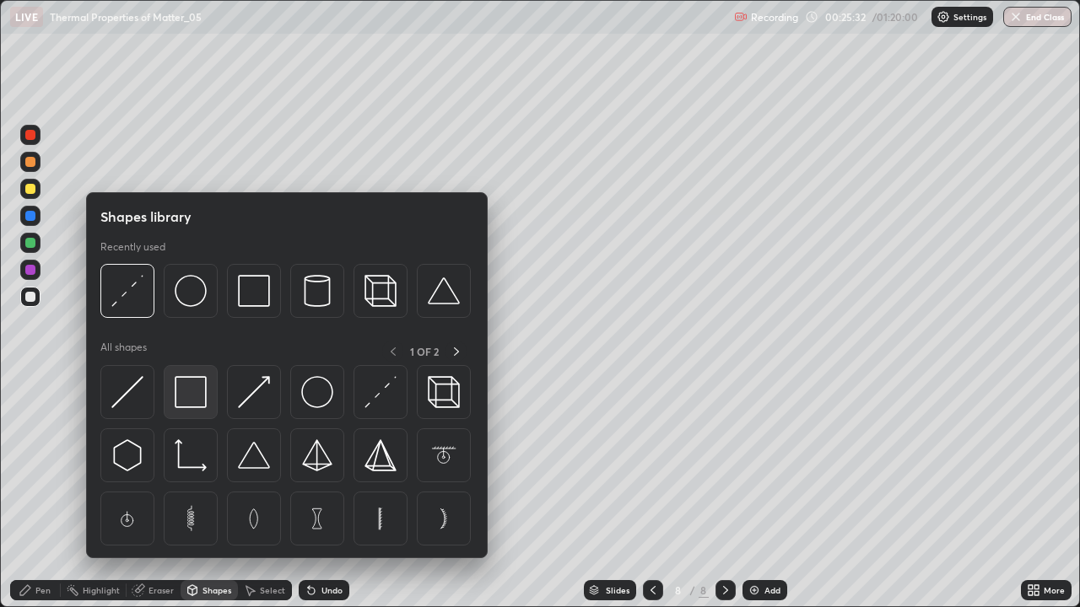
click at [187, 395] on img at bounding box center [191, 392] width 32 height 32
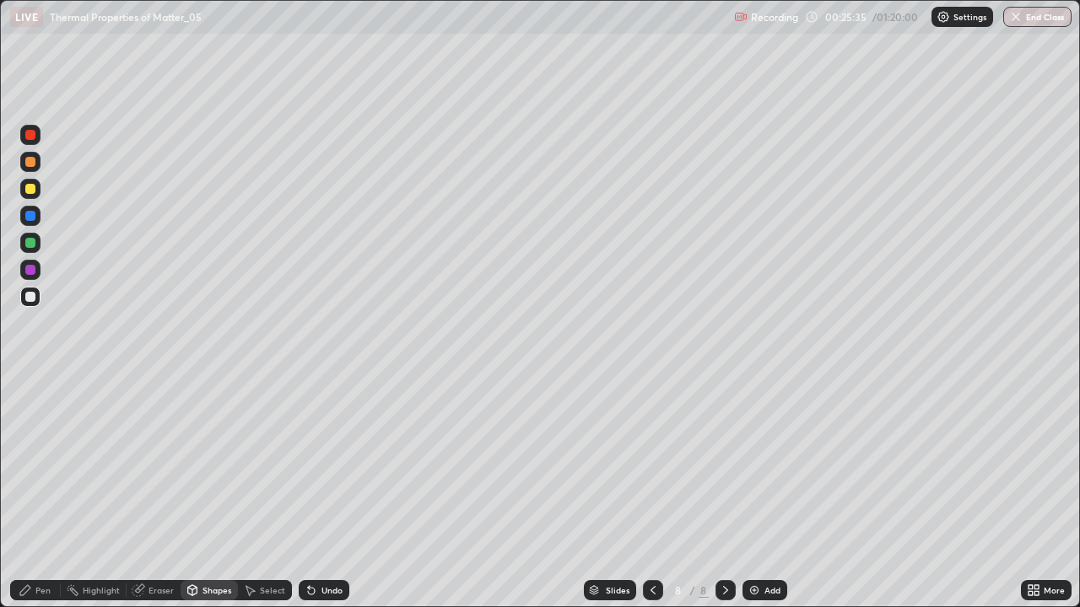
click at [28, 271] on div at bounding box center [30, 270] width 10 height 10
click at [30, 137] on div at bounding box center [30, 135] width 10 height 10
click at [41, 493] on div "Pen" at bounding box center [35, 590] width 51 height 20
click at [32, 304] on div at bounding box center [30, 297] width 20 height 20
click at [761, 493] on div "Add" at bounding box center [764, 590] width 45 height 20
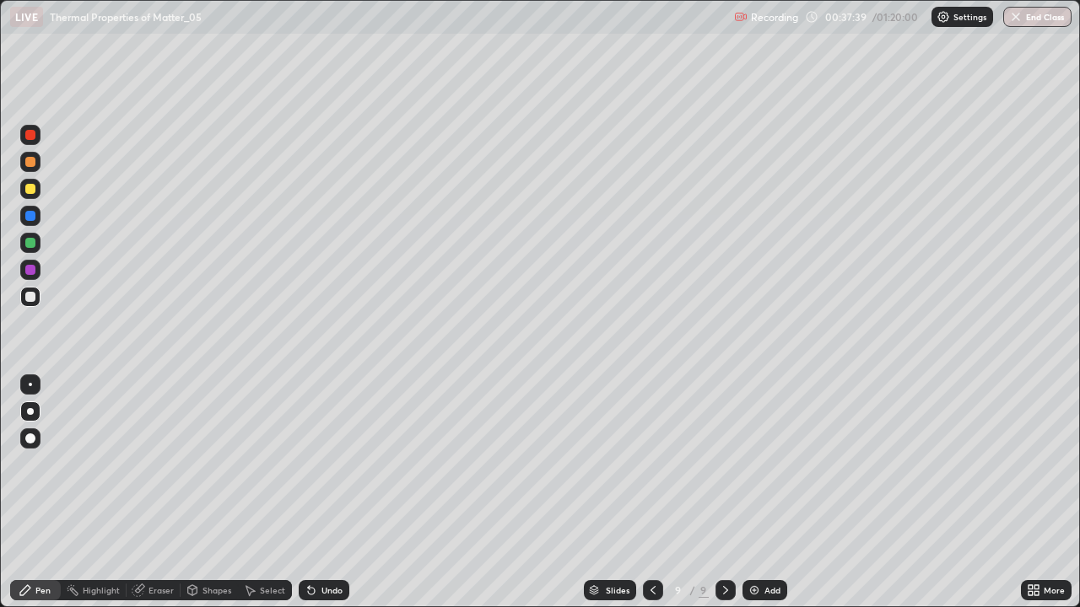
click at [158, 493] on div "Eraser" at bounding box center [160, 590] width 25 height 8
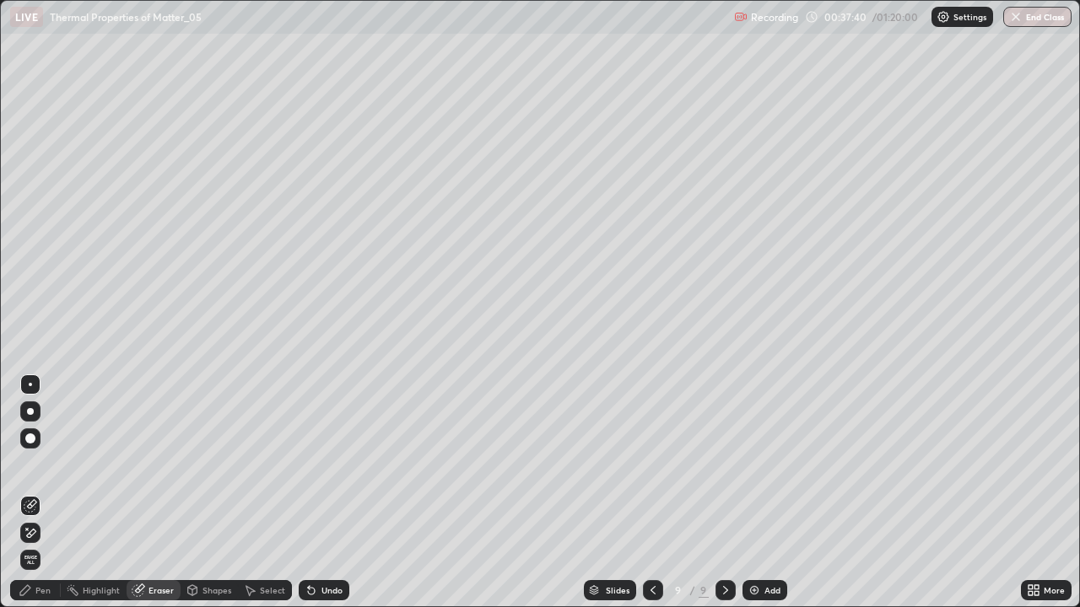
click at [202, 493] on div "Shapes" at bounding box center [216, 590] width 29 height 8
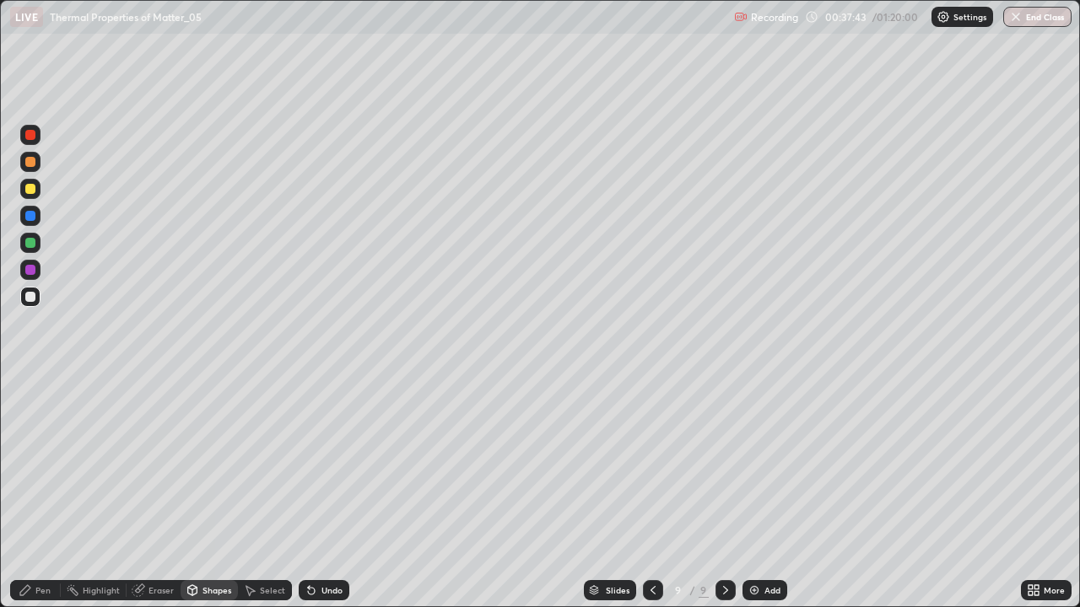
click at [42, 493] on div "Pen" at bounding box center [42, 590] width 15 height 8
click at [37, 195] on div at bounding box center [30, 189] width 20 height 20
click at [335, 493] on div "Undo" at bounding box center [331, 590] width 21 height 8
click at [40, 295] on div at bounding box center [30, 297] width 20 height 20
click at [28, 191] on div at bounding box center [30, 189] width 10 height 10
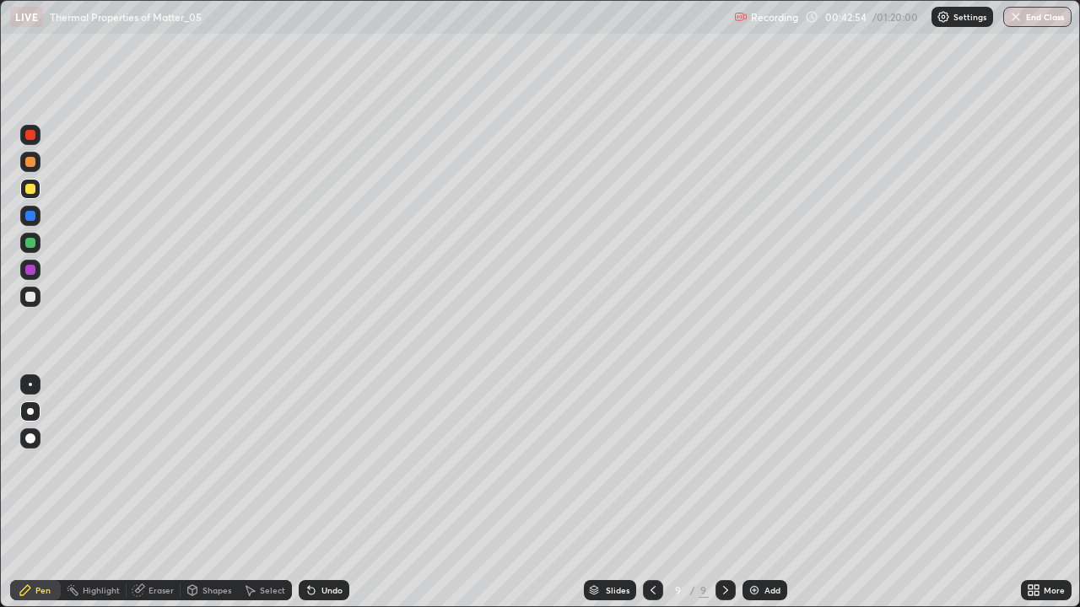
click at [216, 493] on div "Shapes" at bounding box center [216, 590] width 29 height 8
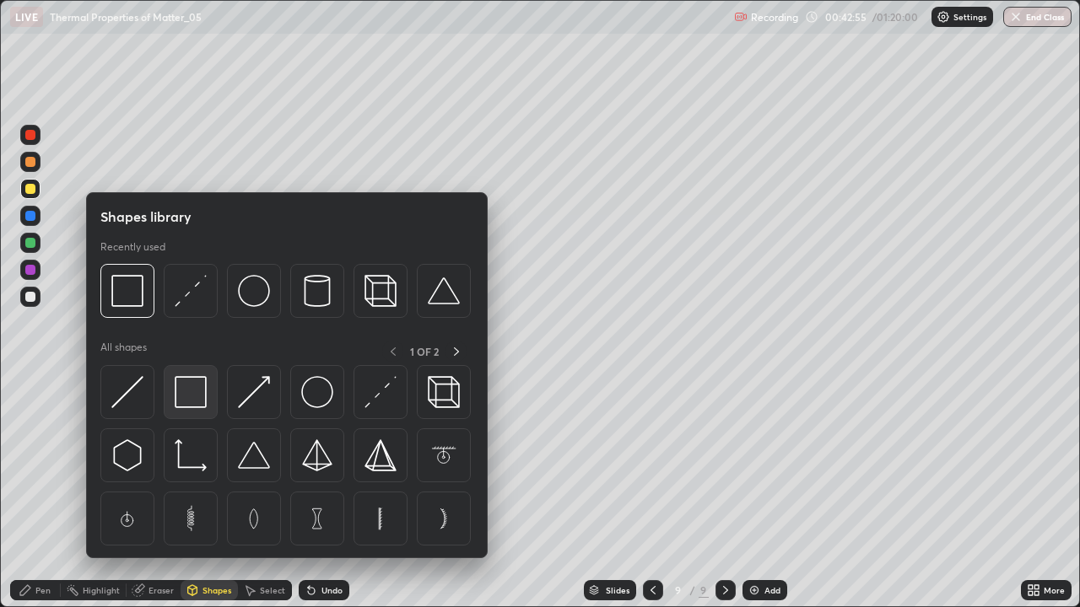
click at [190, 388] on img at bounding box center [191, 392] width 32 height 32
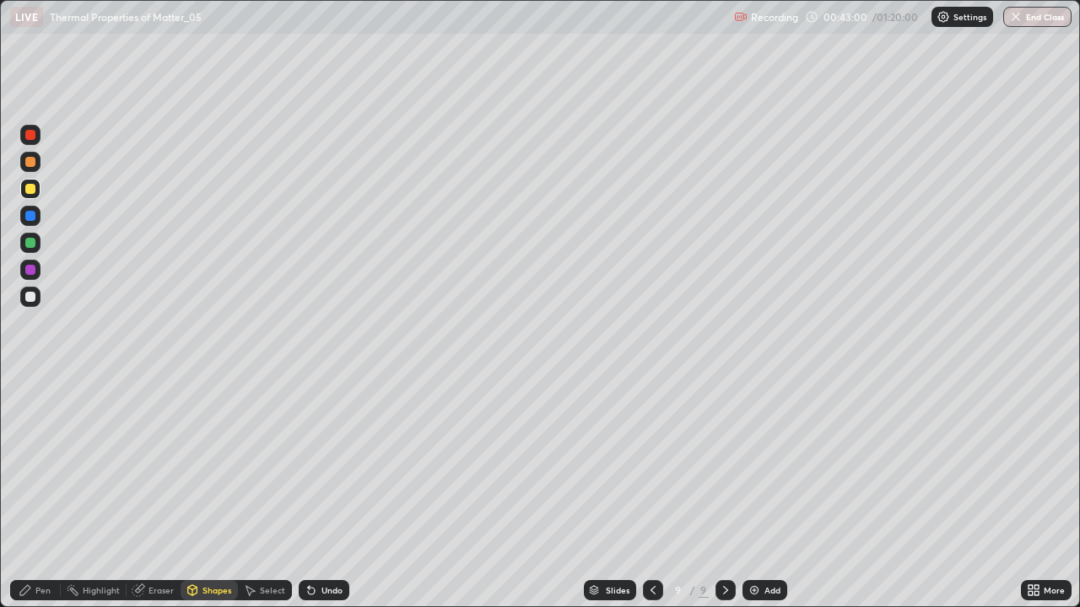
click at [204, 493] on div "Shapes" at bounding box center [216, 590] width 29 height 8
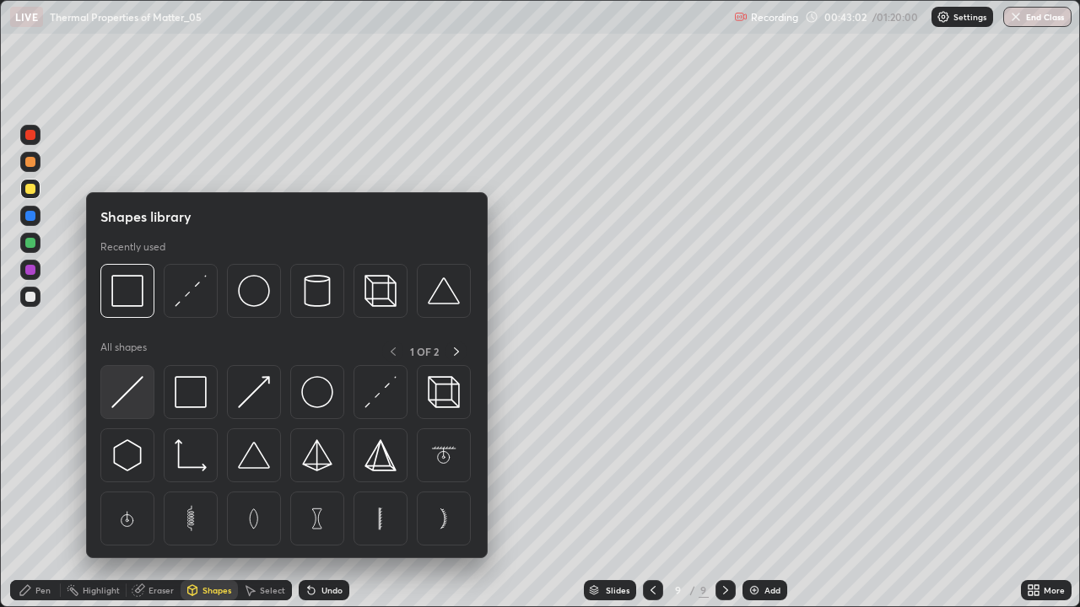
click at [130, 391] on img at bounding box center [127, 392] width 32 height 32
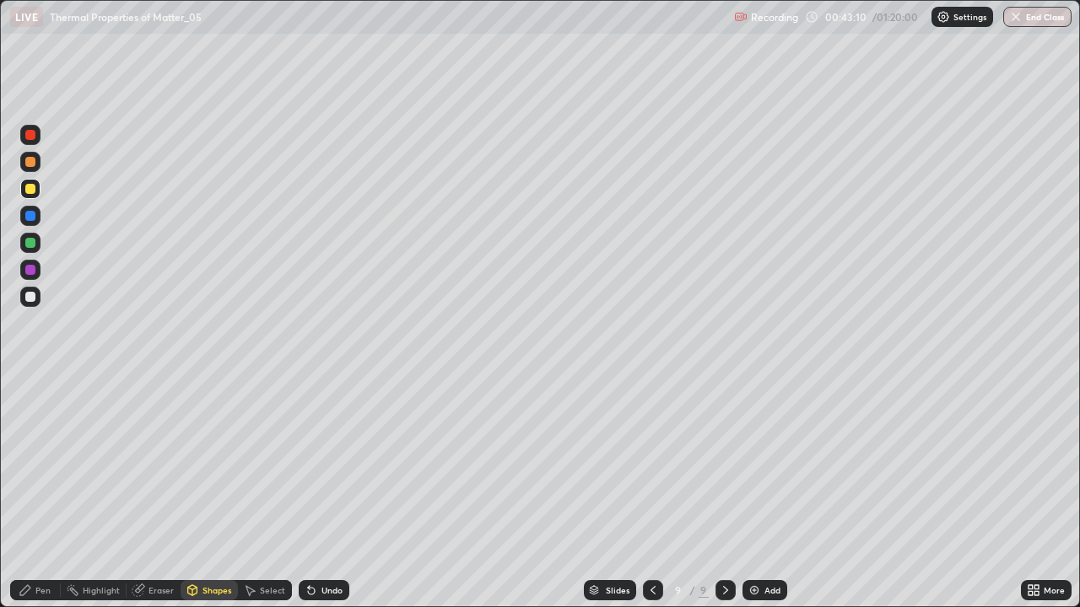
click at [327, 493] on div "Undo" at bounding box center [331, 590] width 21 height 8
click at [46, 493] on div "Pen" at bounding box center [35, 590] width 51 height 20
click at [30, 299] on div at bounding box center [30, 297] width 10 height 10
click at [322, 493] on div "Undo" at bounding box center [331, 590] width 21 height 8
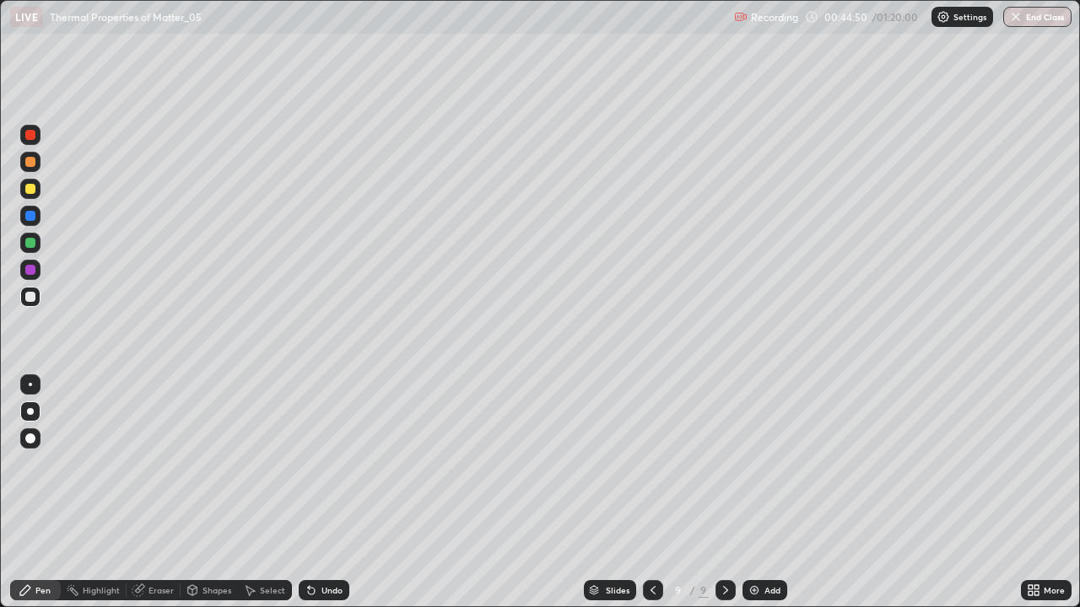
click at [327, 493] on div "Undo" at bounding box center [331, 590] width 21 height 8
click at [765, 493] on div "Add" at bounding box center [772, 590] width 16 height 8
click at [331, 493] on div "Undo" at bounding box center [331, 590] width 21 height 8
click at [163, 493] on div "Eraser" at bounding box center [154, 590] width 54 height 20
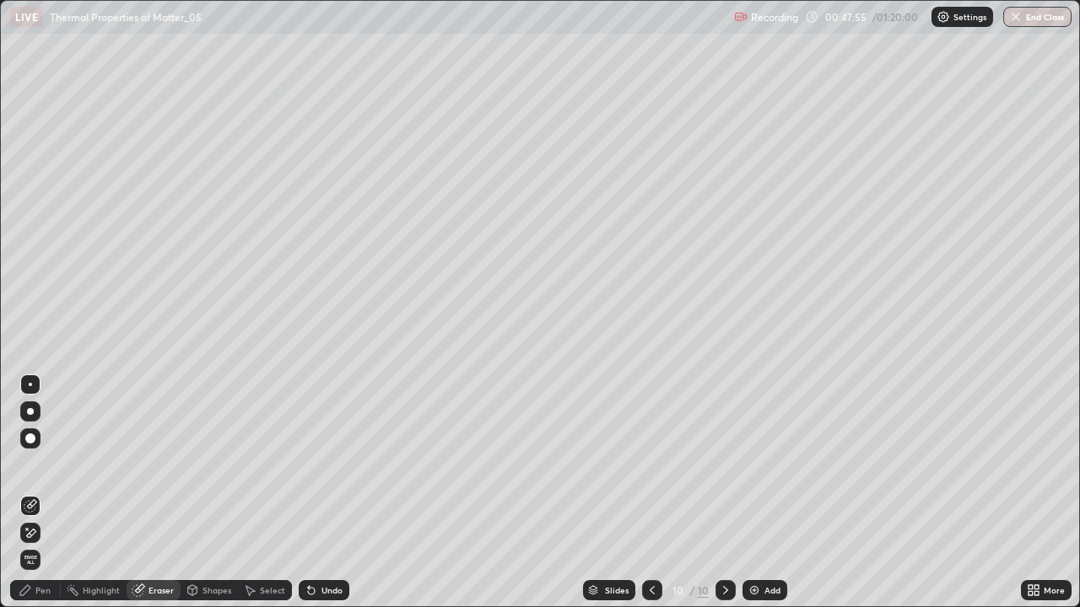
click at [200, 493] on div "Shapes" at bounding box center [209, 590] width 57 height 20
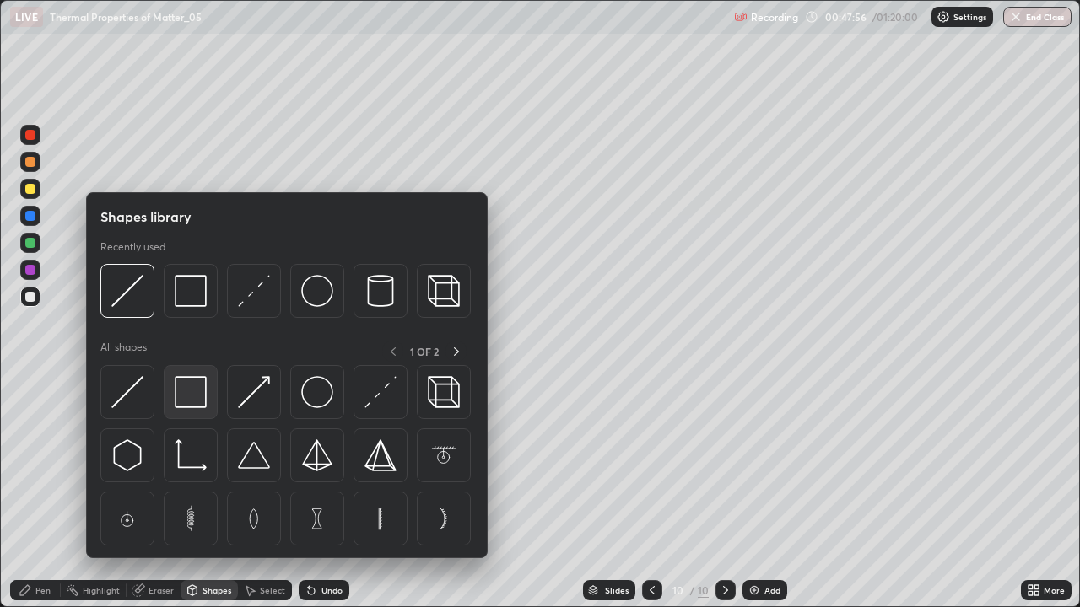
click at [197, 392] on img at bounding box center [191, 392] width 32 height 32
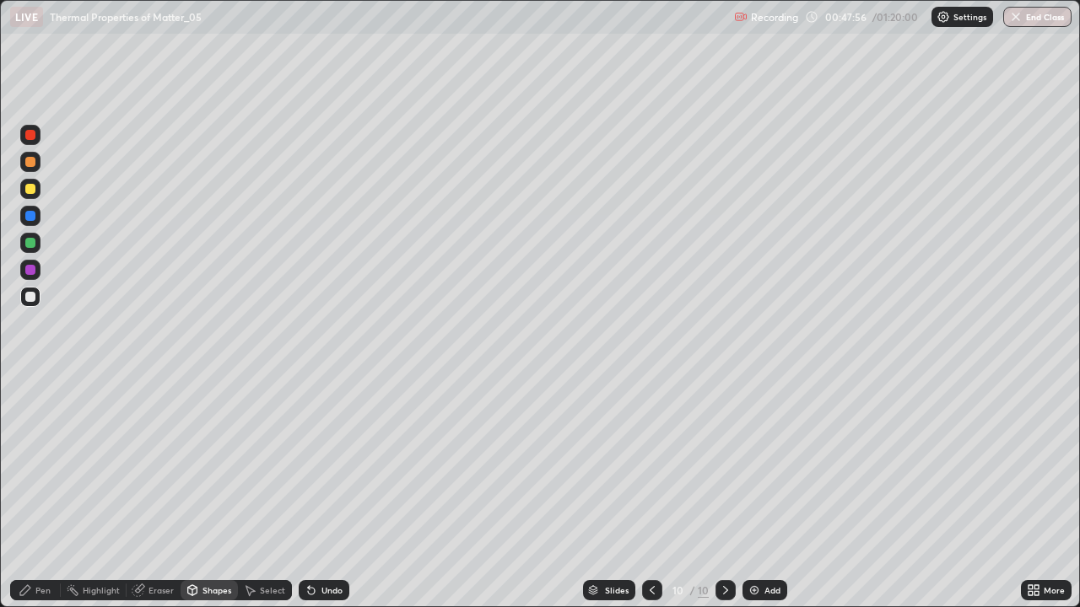
click at [27, 189] on div at bounding box center [30, 189] width 10 height 10
click at [39, 299] on div at bounding box center [30, 297] width 20 height 20
click at [54, 493] on div "Pen" at bounding box center [35, 590] width 51 height 20
click at [756, 493] on img at bounding box center [753, 590] width 13 height 13
click at [28, 185] on div at bounding box center [30, 189] width 10 height 10
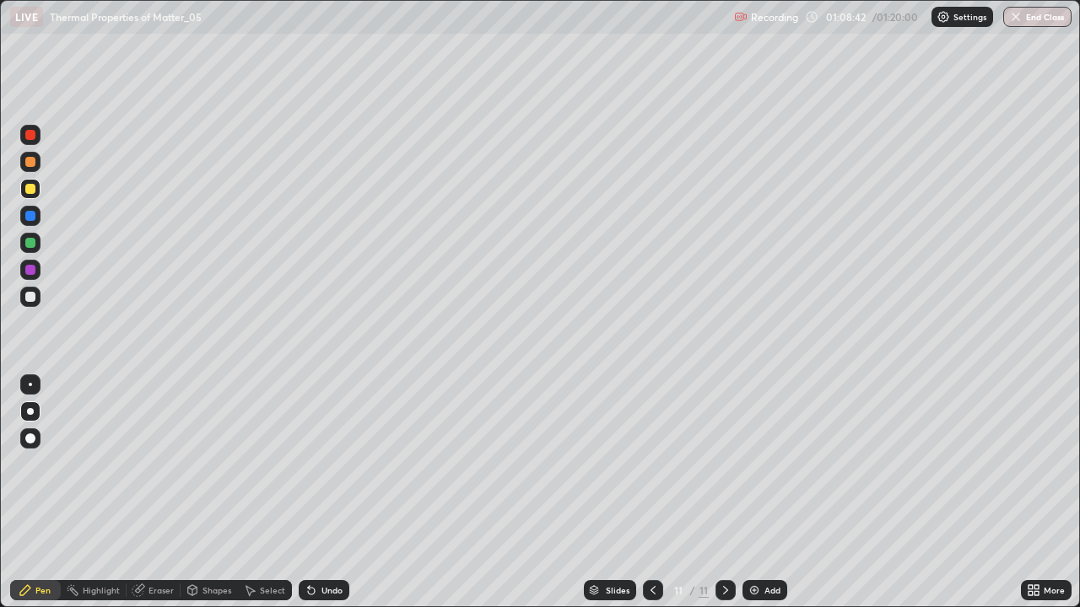
click at [30, 298] on div at bounding box center [30, 297] width 10 height 10
click at [760, 493] on div "Add" at bounding box center [764, 590] width 45 height 20
click at [222, 493] on div "Shapes" at bounding box center [209, 590] width 57 height 20
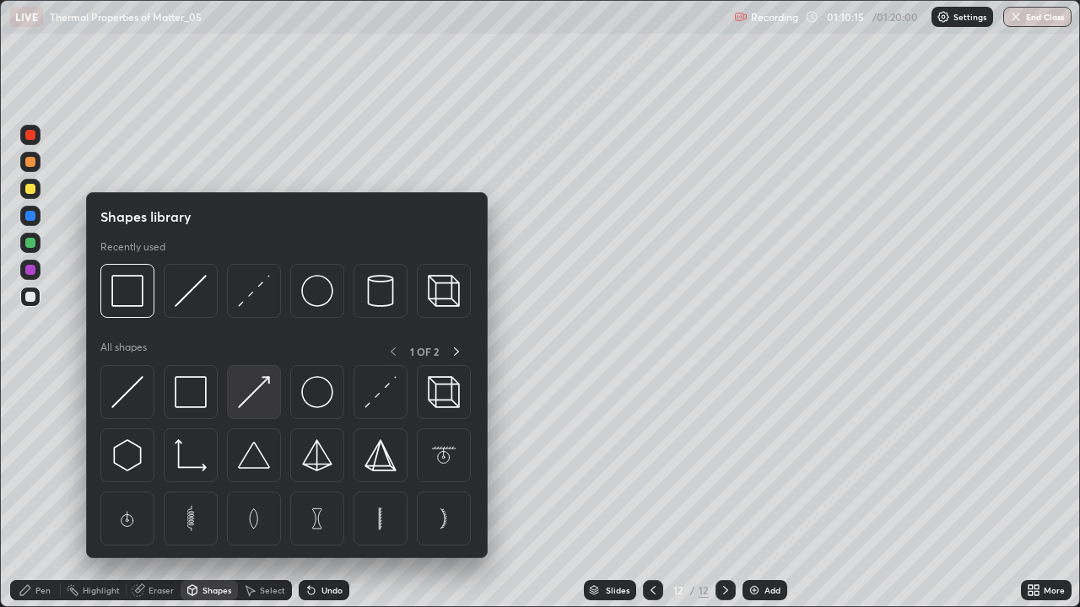
click at [254, 395] on img at bounding box center [254, 392] width 32 height 32
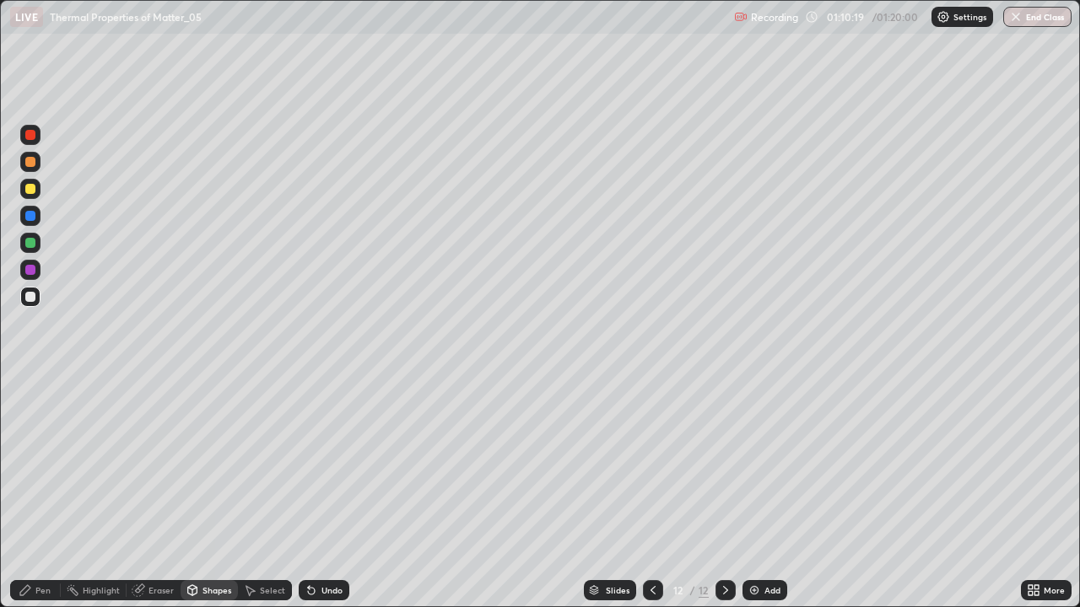
click at [27, 493] on icon at bounding box center [25, 590] width 10 height 10
click at [25, 187] on div at bounding box center [30, 189] width 10 height 10
click at [34, 297] on div at bounding box center [30, 297] width 10 height 10
click at [651, 493] on icon at bounding box center [652, 590] width 13 height 13
click at [724, 493] on icon at bounding box center [725, 590] width 13 height 13
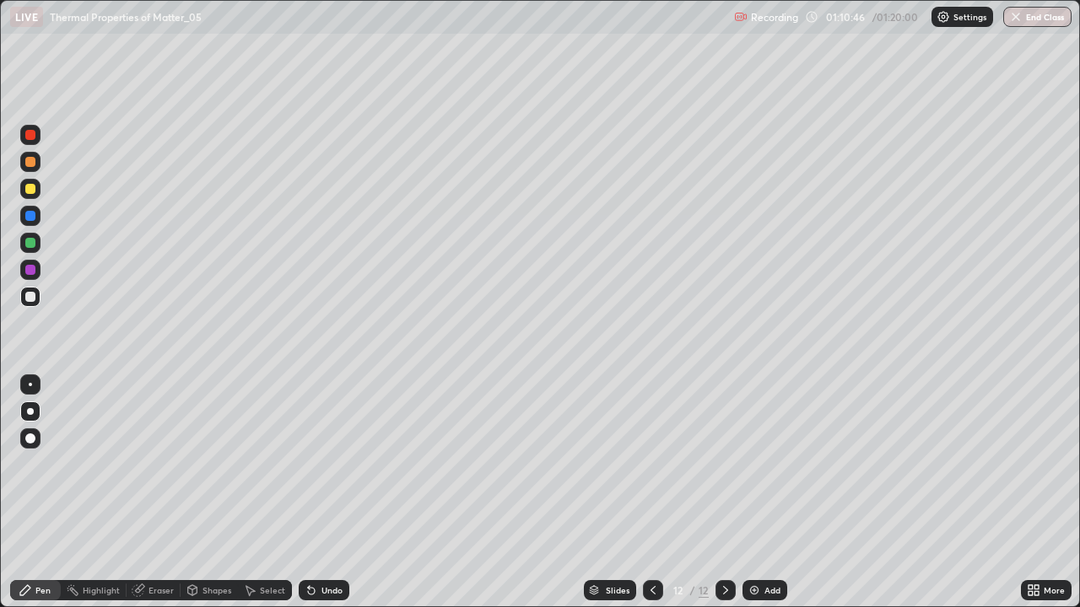
click at [34, 244] on div at bounding box center [30, 243] width 10 height 10
click at [213, 493] on div "Shapes" at bounding box center [216, 590] width 29 height 8
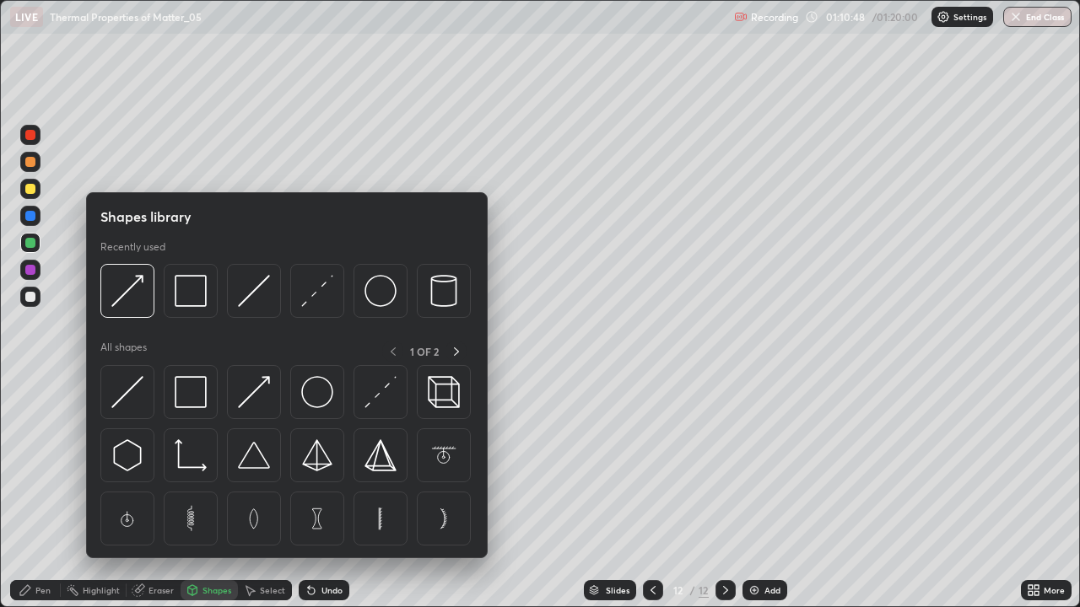
click at [263, 391] on img at bounding box center [254, 392] width 32 height 32
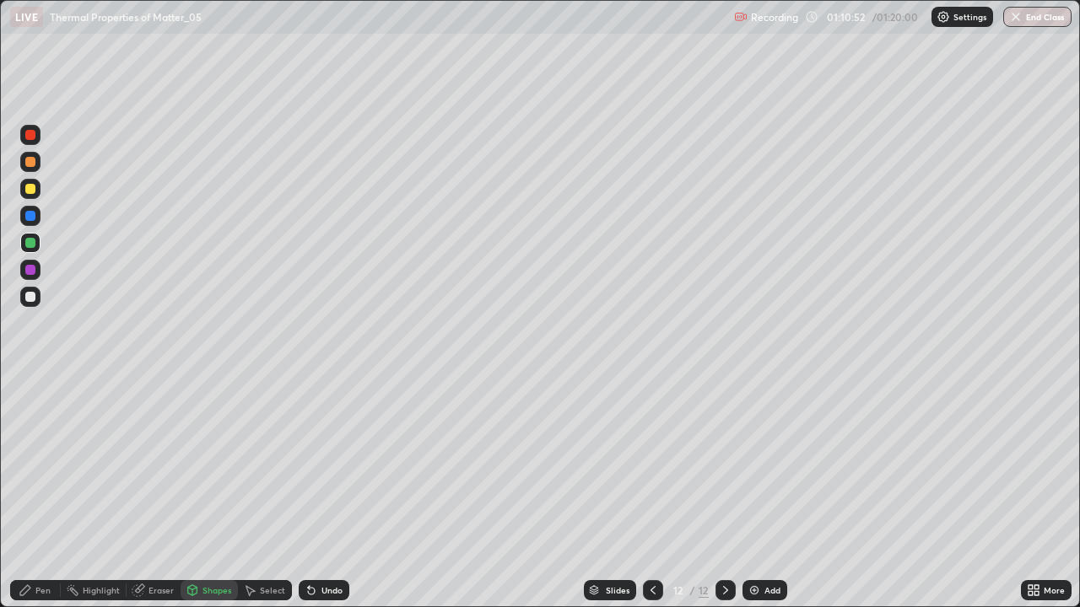
click at [34, 493] on div "Pen" at bounding box center [35, 590] width 51 height 20
click at [326, 493] on div "Undo" at bounding box center [331, 590] width 21 height 8
click at [651, 493] on icon at bounding box center [652, 590] width 13 height 13
click at [724, 493] on icon at bounding box center [725, 590] width 13 height 13
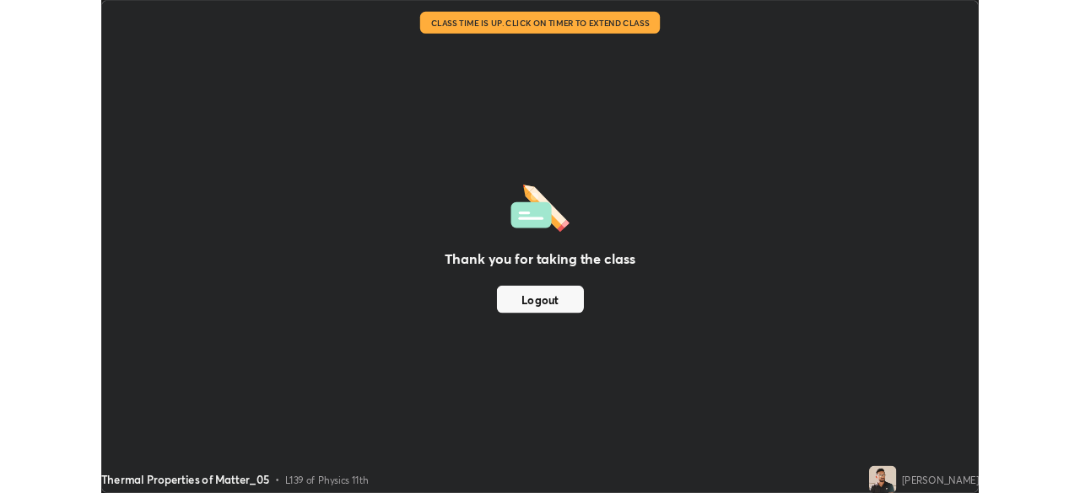
scroll to position [83859, 83274]
